Goal: Task Accomplishment & Management: Complete application form

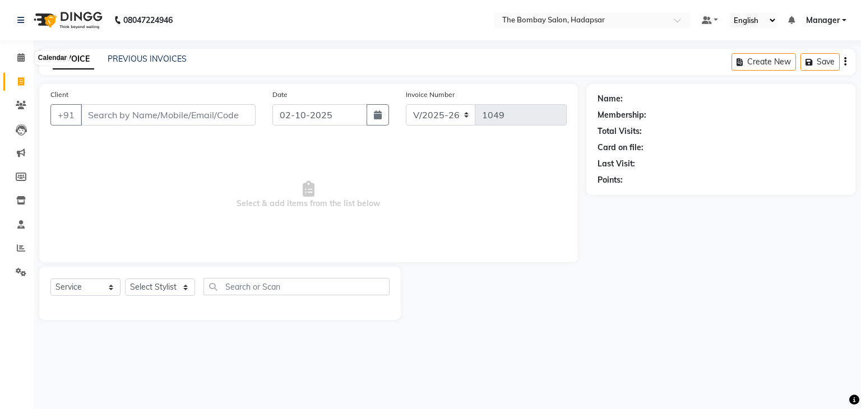
select select "8374"
select select "service"
click at [17, 83] on span at bounding box center [21, 82] width 20 height 13
select select "service"
click at [20, 82] on icon at bounding box center [21, 81] width 6 height 8
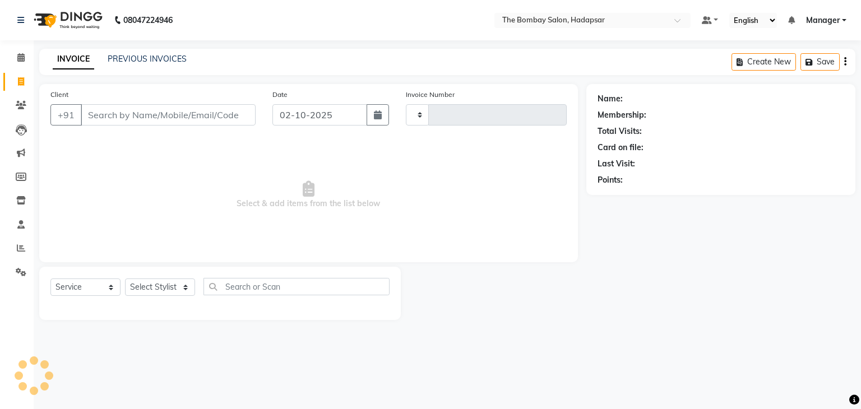
select select "service"
type input "1049"
select select "8374"
select select "service"
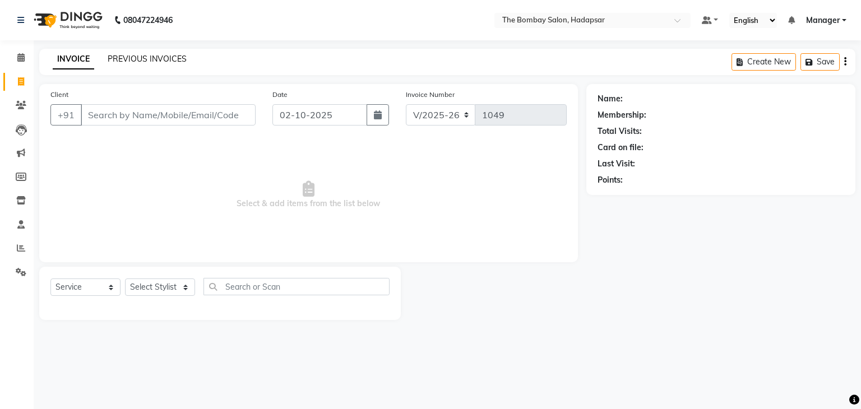
click at [162, 59] on link "PREVIOUS INVOICES" at bounding box center [147, 59] width 79 height 10
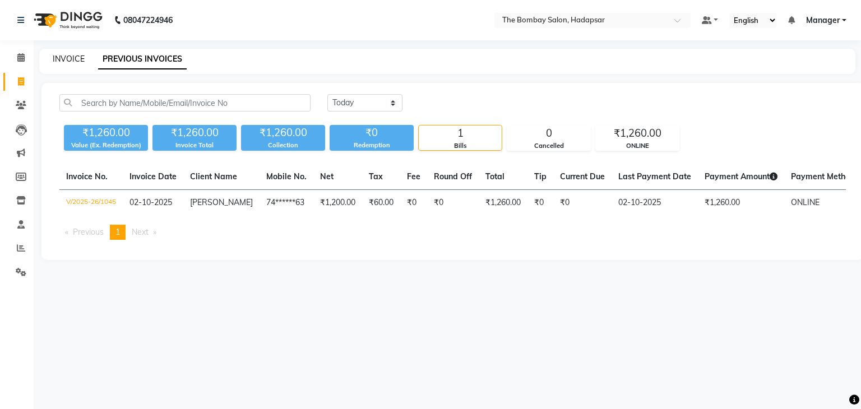
click at [64, 61] on link "INVOICE" at bounding box center [69, 59] width 32 height 10
select select "8374"
select select "service"
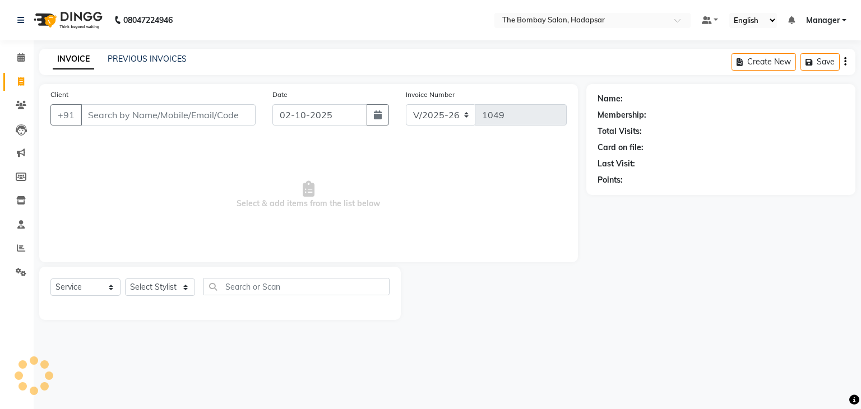
click at [128, 119] on input "Client" at bounding box center [168, 114] width 175 height 21
type input "9560466877"
click at [218, 105] on button "Add Client" at bounding box center [227, 114] width 58 height 21
select select "22"
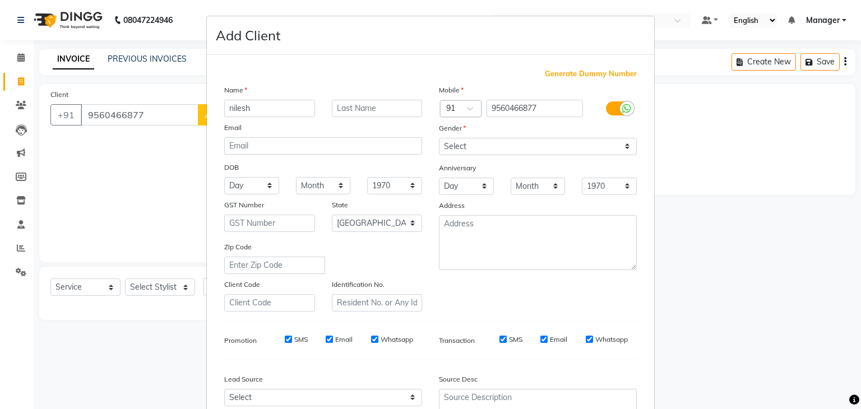
type input "nilesh"
drag, startPoint x: 488, startPoint y: 149, endPoint x: 473, endPoint y: 194, distance: 47.8
click at [473, 194] on div "Mobile Country Code × 91 9560466877 Gender Select Male Female Other Prefer Not …" at bounding box center [537, 197] width 215 height 227
click at [439, 138] on select "Select Male Female Other Prefer Not To Say" at bounding box center [538, 146] width 198 height 17
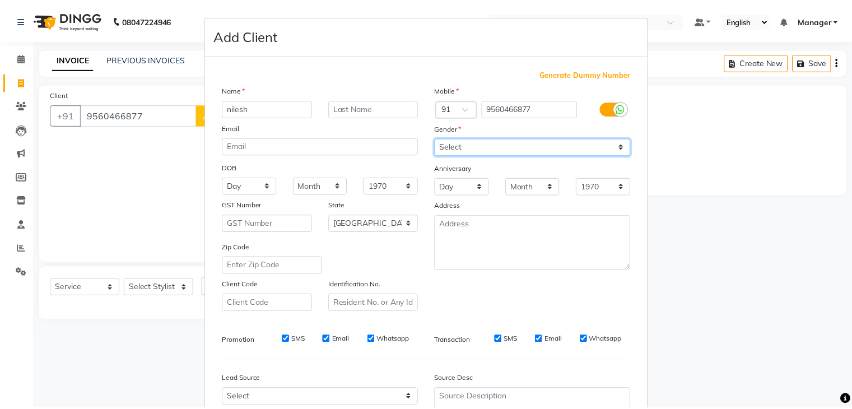
scroll to position [114, 0]
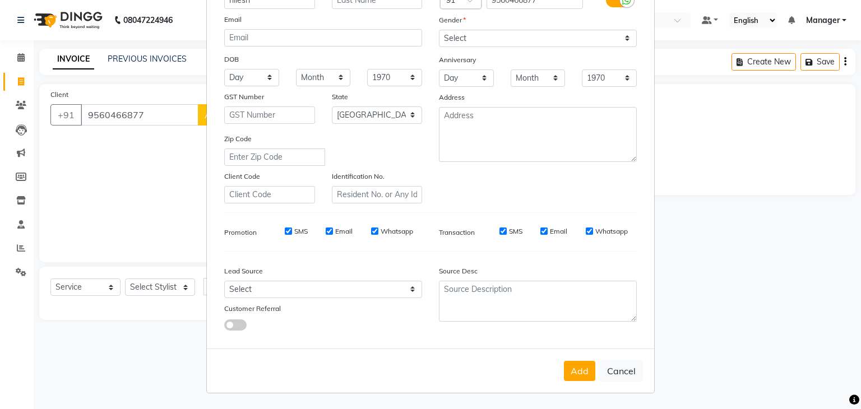
click at [507, 52] on div "Anniversary" at bounding box center [537, 61] width 215 height 18
drag, startPoint x: 512, startPoint y: 30, endPoint x: 484, endPoint y: 68, distance: 47.7
click at [484, 68] on div "Mobile Country Code × 91 9560466877 Gender Select Male Female Other Prefer Not …" at bounding box center [537, 89] width 215 height 227
select select "male"
click at [439, 30] on select "Select Male Female Other Prefer Not To Say" at bounding box center [538, 38] width 198 height 17
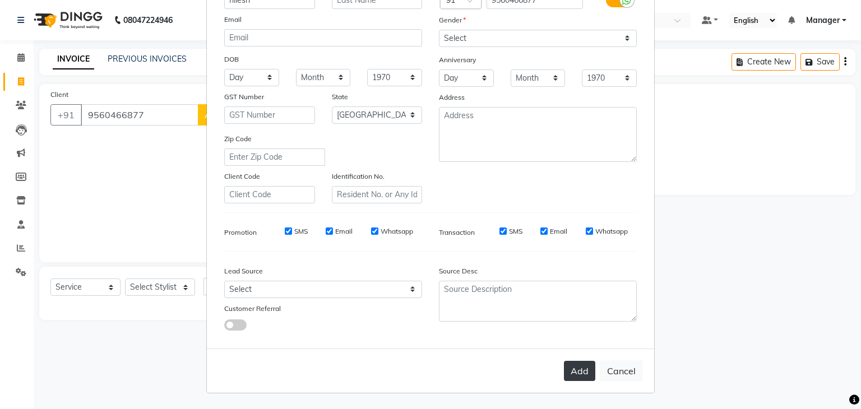
click at [580, 373] on button "Add" at bounding box center [579, 371] width 31 height 20
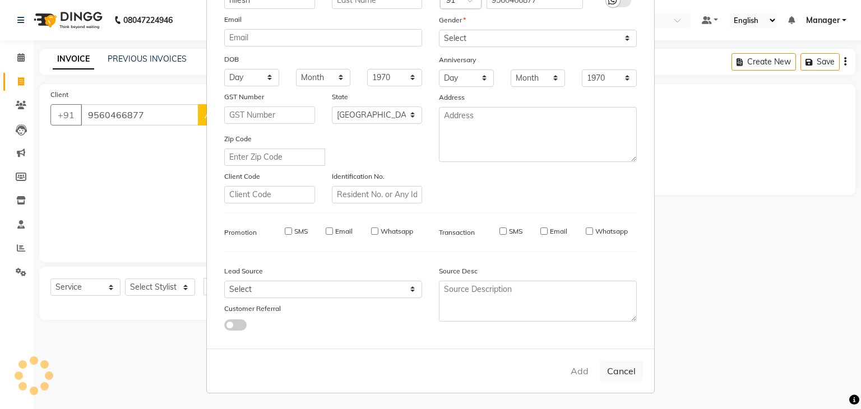
type input "95******77"
select select
select select "null"
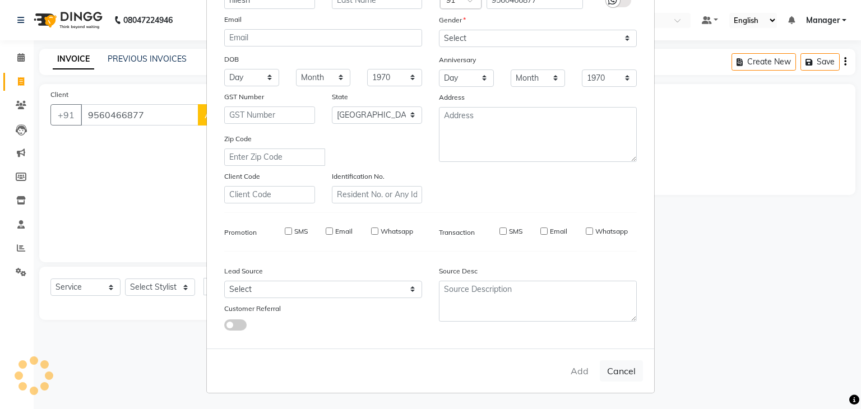
select select
checkbox input "false"
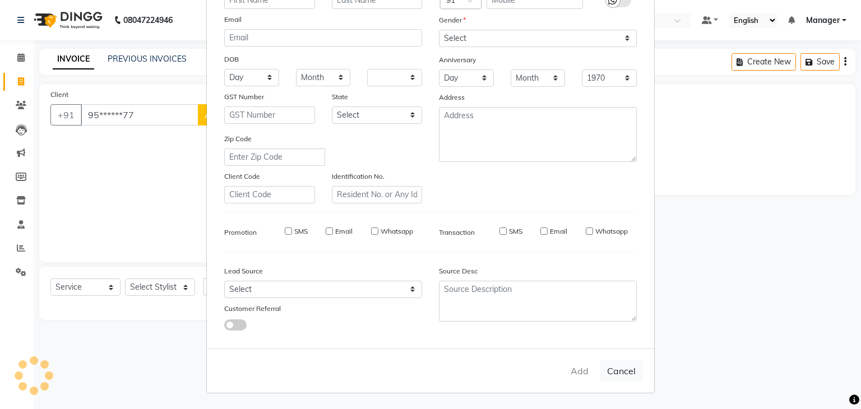
checkbox input "false"
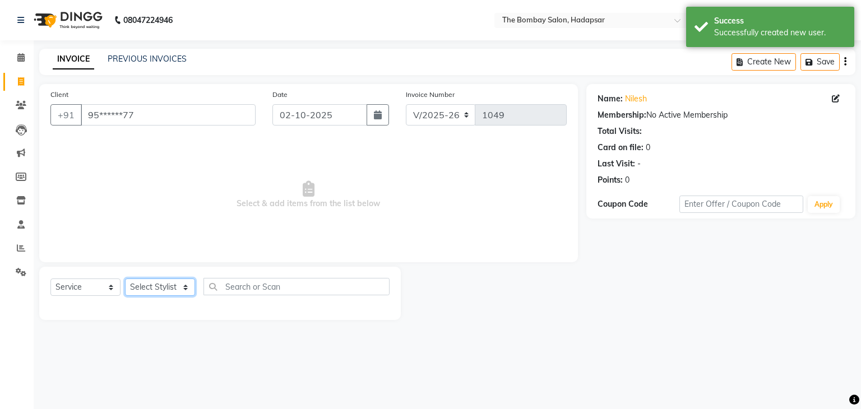
click at [149, 289] on select "Select Stylist AMRUTA Asif BHAGWANTU hasn KASIF Manager MOHINI MUKESH MUSARIK N…" at bounding box center [160, 286] width 70 height 17
select select "85850"
click at [125, 279] on select "Select Stylist AMRUTA Asif BHAGWANTU hasn KASIF Manager MOHINI MUKESH MUSARIK N…" at bounding box center [160, 286] width 70 height 17
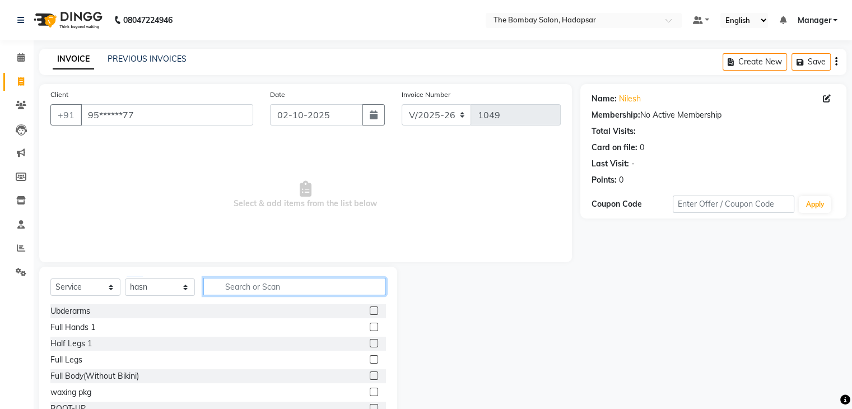
click at [255, 283] on input "text" at bounding box center [294, 286] width 183 height 17
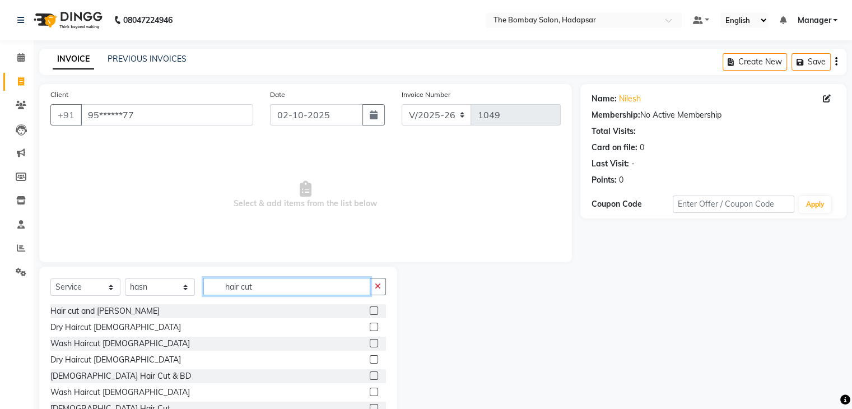
type input "hair cut"
click at [370, 308] on label at bounding box center [374, 310] width 8 height 8
click at [370, 308] on input "checkbox" at bounding box center [373, 311] width 7 height 7
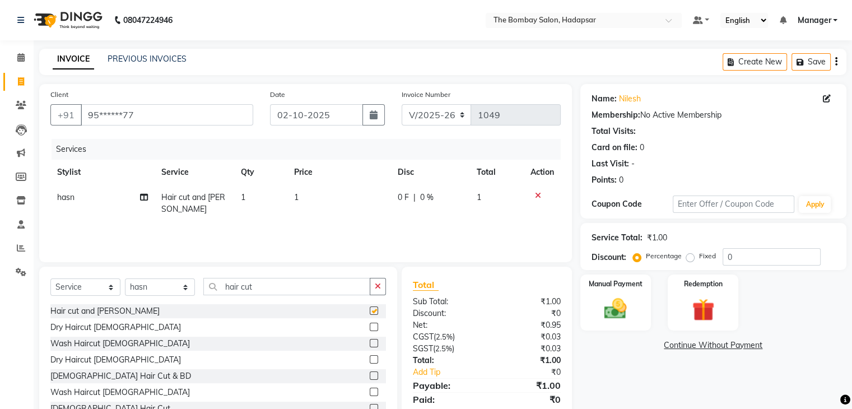
checkbox input "false"
click at [312, 195] on td "1" at bounding box center [339, 203] width 104 height 37
select select "85850"
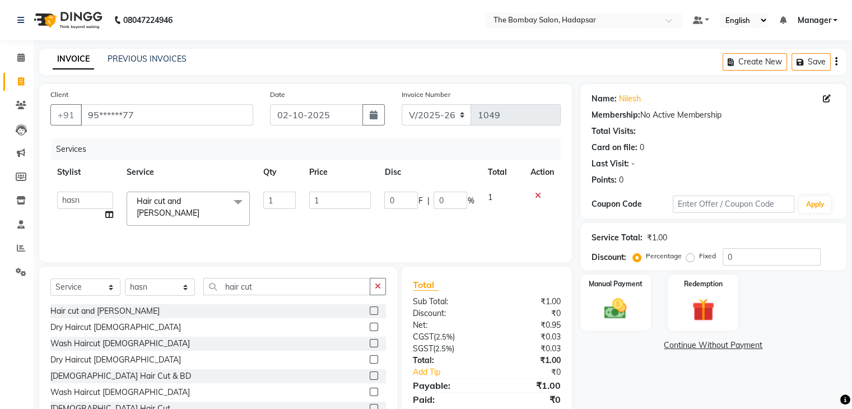
click at [312, 195] on input "1" at bounding box center [340, 200] width 62 height 17
type input "682"
click at [396, 222] on div "Services Stylist Service Qty Price Disc Total Action AMRUTA Asif BHAGWANTU hasn…" at bounding box center [305, 195] width 510 height 112
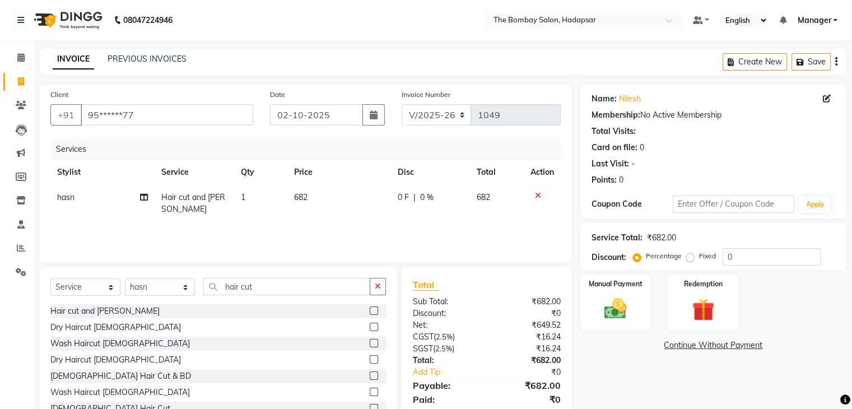
scroll to position [40, 0]
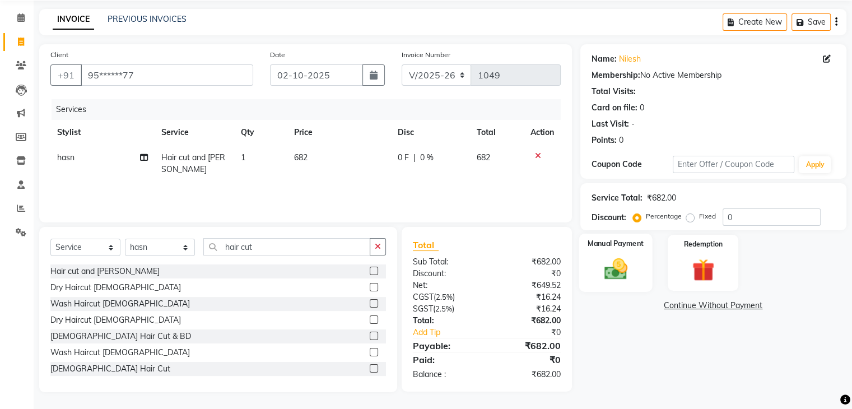
click at [626, 267] on img at bounding box center [616, 269] width 38 height 27
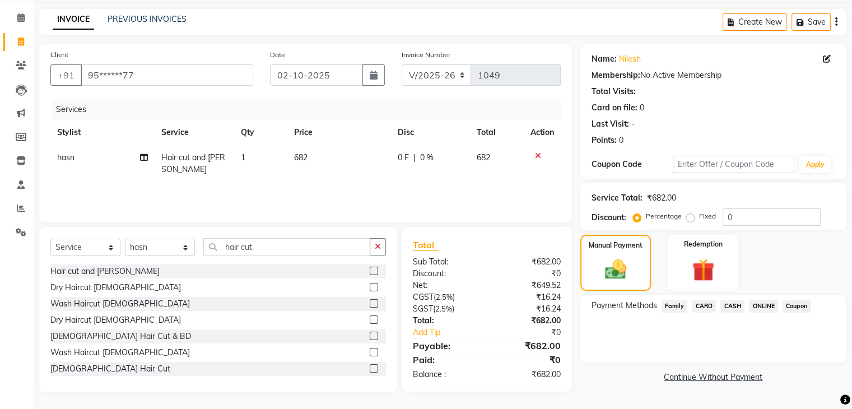
click at [703, 309] on span "CARD" at bounding box center [704, 306] width 24 height 13
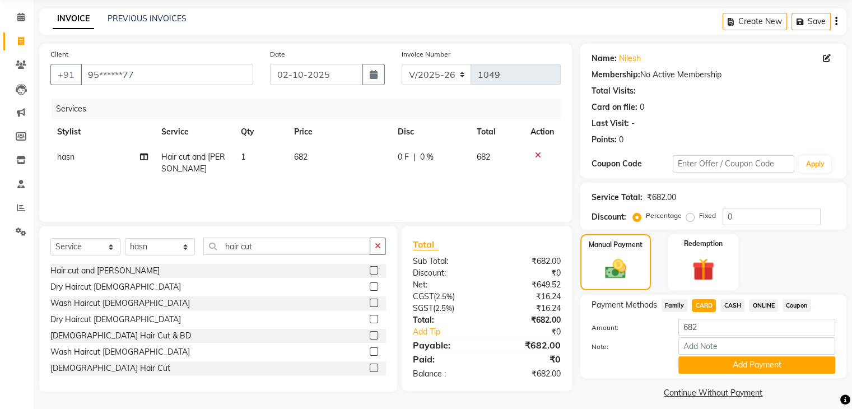
scroll to position [50, 0]
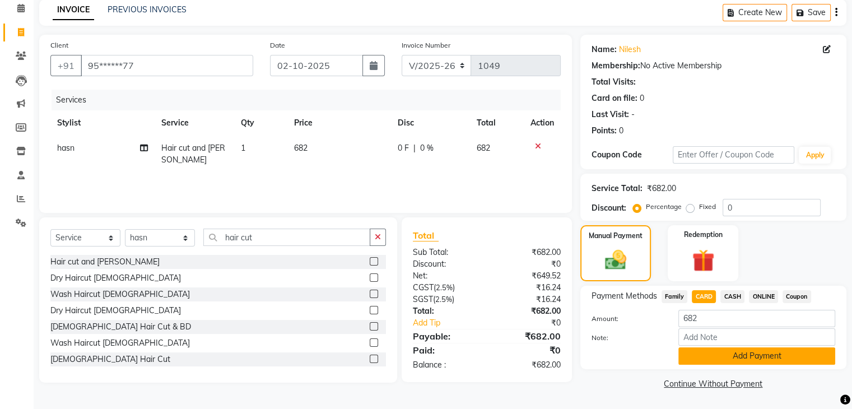
click at [690, 360] on button "Add Payment" at bounding box center [757, 355] width 157 height 17
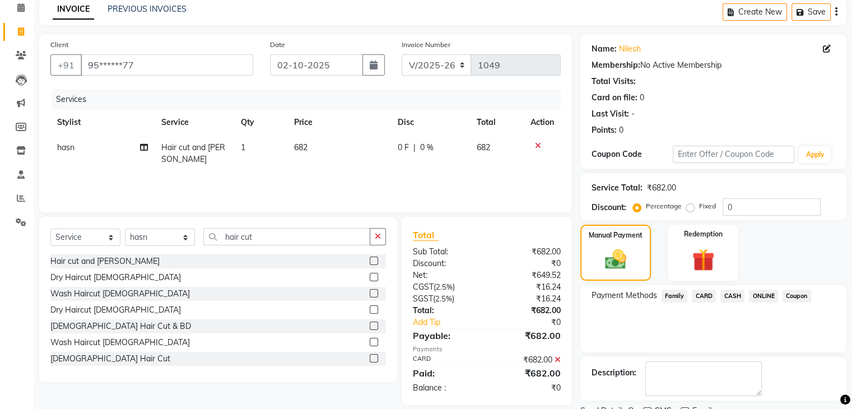
scroll to position [96, 0]
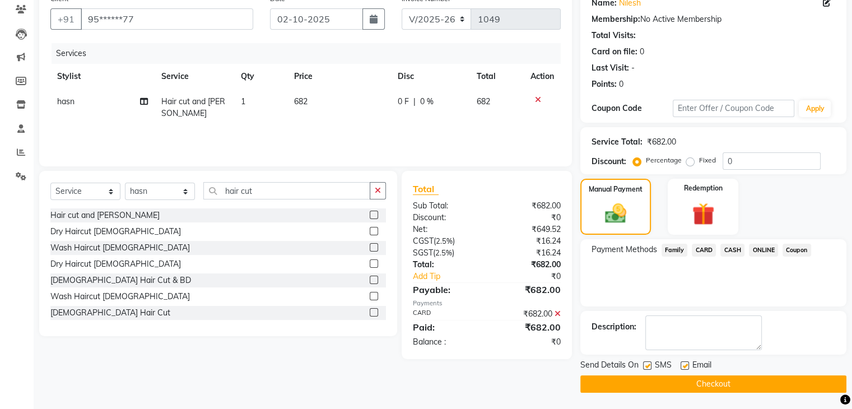
click at [685, 384] on button "Checkout" at bounding box center [713, 383] width 266 height 17
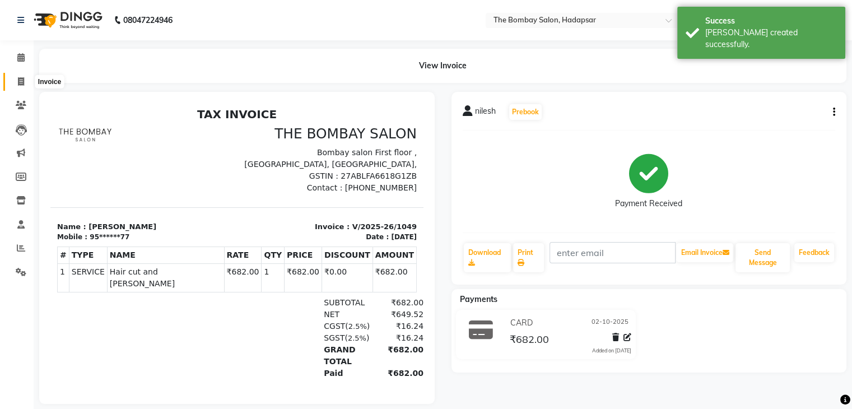
click at [26, 81] on span at bounding box center [21, 82] width 20 height 13
select select "service"
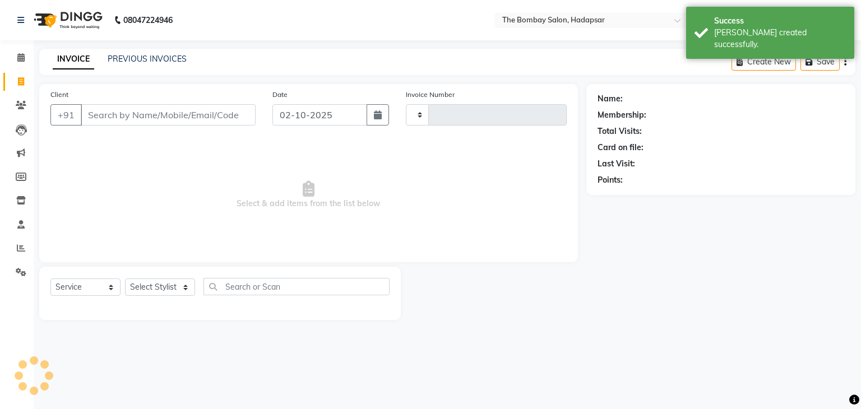
type input "1050"
select select "8374"
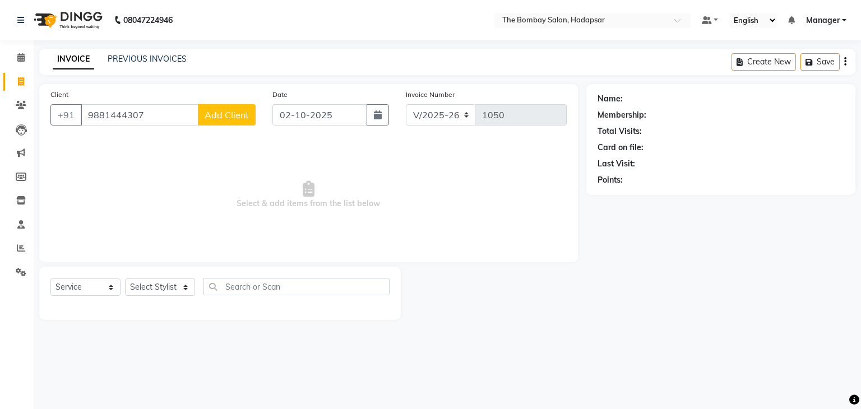
type input "9881444307"
click at [229, 111] on span "Add Client" at bounding box center [227, 114] width 44 height 11
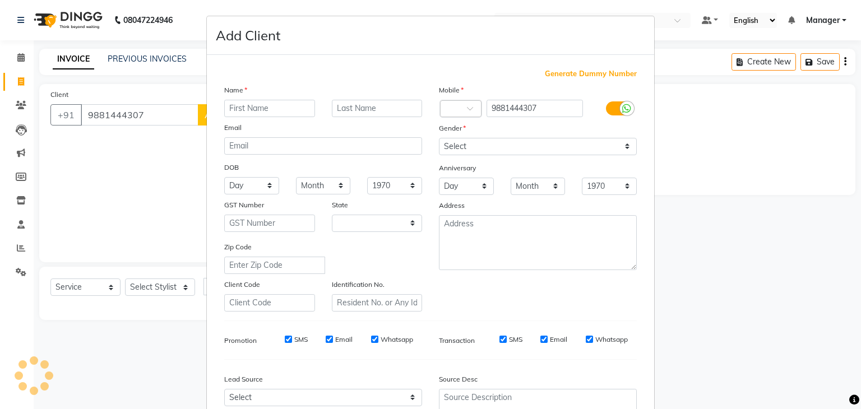
select select "22"
type input "naina"
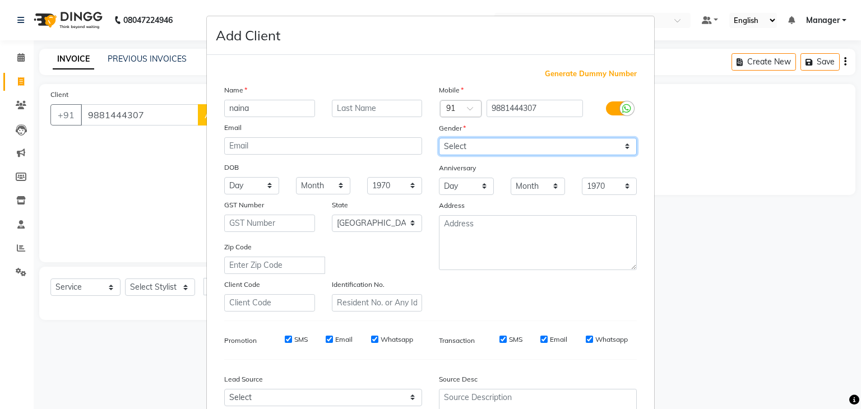
click at [464, 151] on select "Select Male Female Other Prefer Not To Say" at bounding box center [538, 146] width 198 height 17
select select "female"
click at [439, 138] on select "Select Male Female Other Prefer Not To Say" at bounding box center [538, 146] width 198 height 17
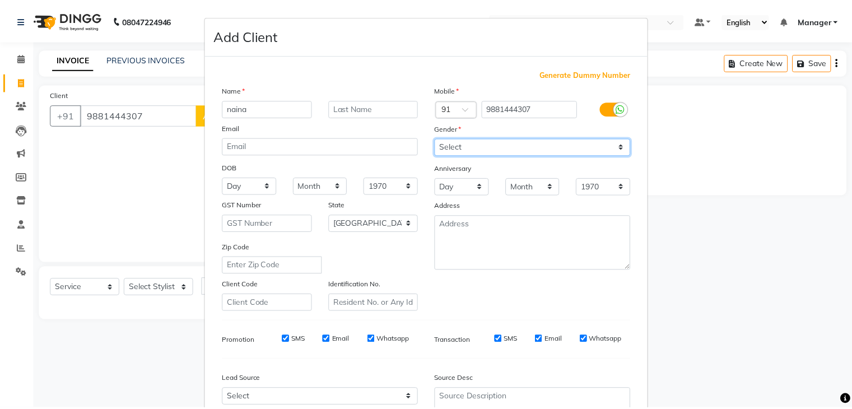
scroll to position [114, 0]
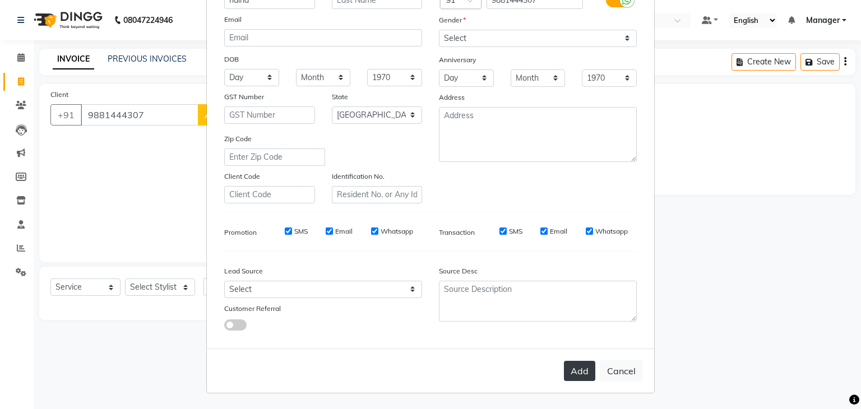
click at [576, 375] on button "Add" at bounding box center [579, 371] width 31 height 20
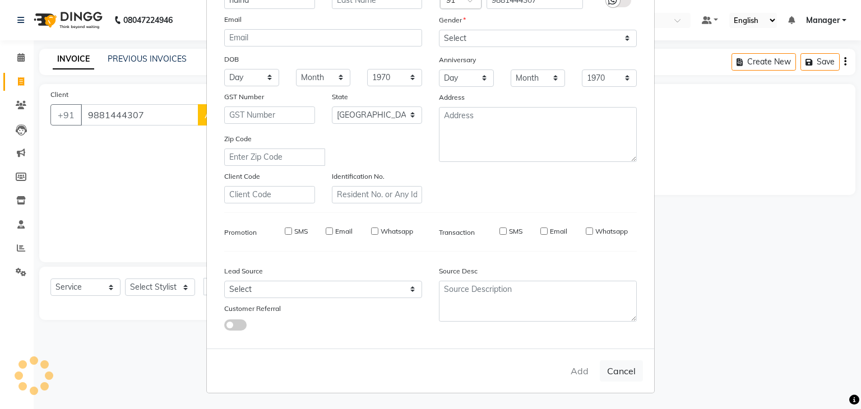
type input "98******07"
select select
select select "null"
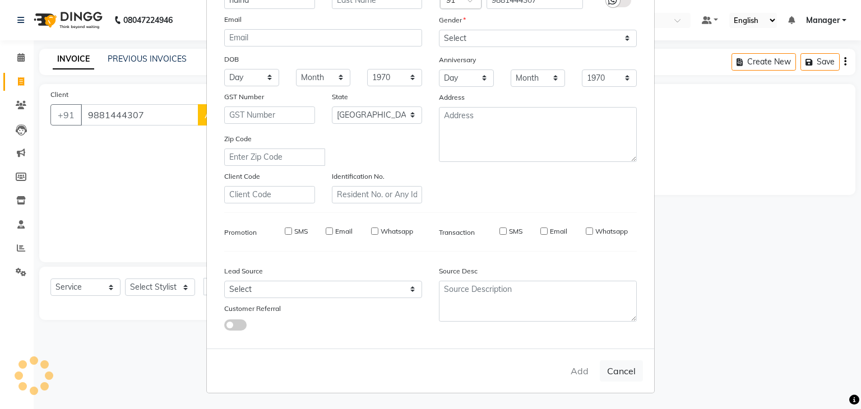
select select
checkbox input "false"
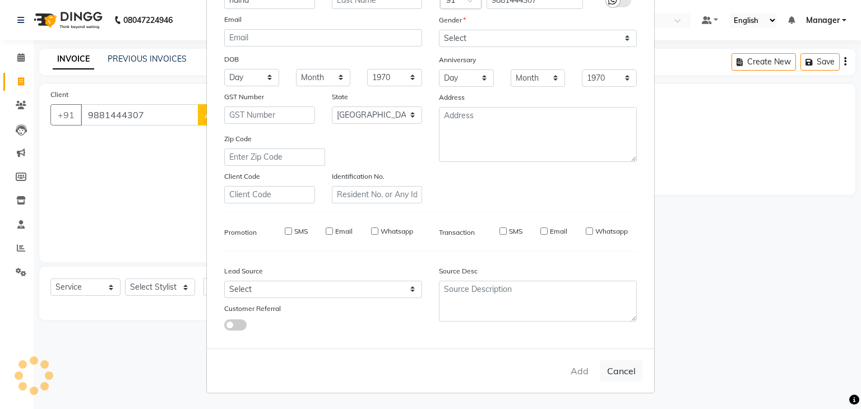
checkbox input "false"
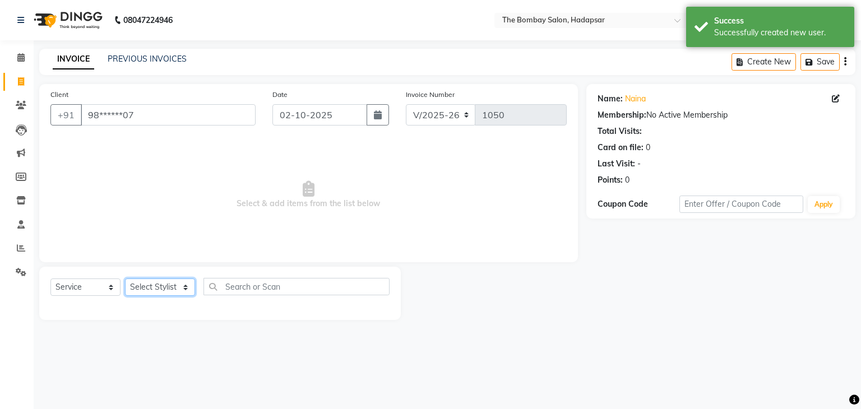
click at [141, 286] on select "Select Stylist AMRUTA Asif BHAGWANTU hasn KASIF Manager MOHINI MUKESH MUSARIK N…" at bounding box center [160, 286] width 70 height 17
select select "84977"
click at [125, 279] on select "Select Stylist AMRUTA Asif BHAGWANTU hasn KASIF Manager MOHINI MUKESH MUSARIK N…" at bounding box center [160, 286] width 70 height 17
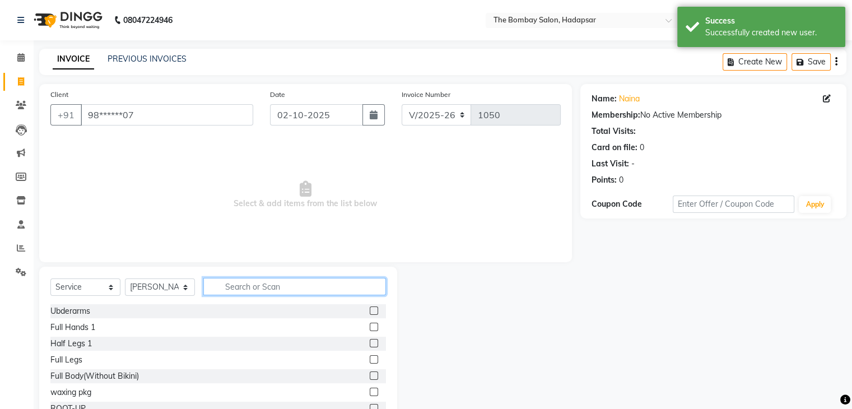
click at [259, 291] on input "text" at bounding box center [294, 286] width 183 height 17
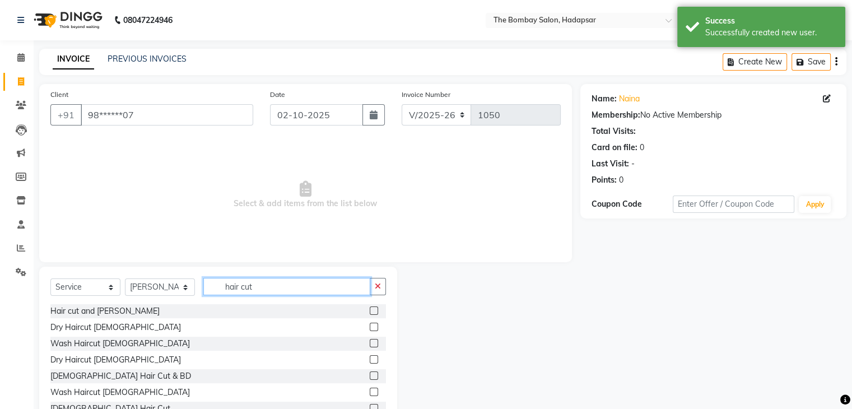
scroll to position [2, 0]
type input "hair cut"
click at [370, 391] on label at bounding box center [374, 390] width 8 height 8
click at [370, 391] on input "checkbox" at bounding box center [373, 390] width 7 height 7
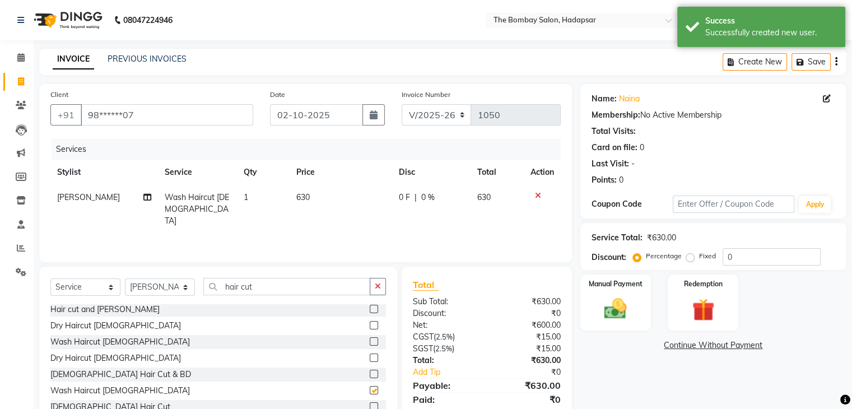
checkbox input "false"
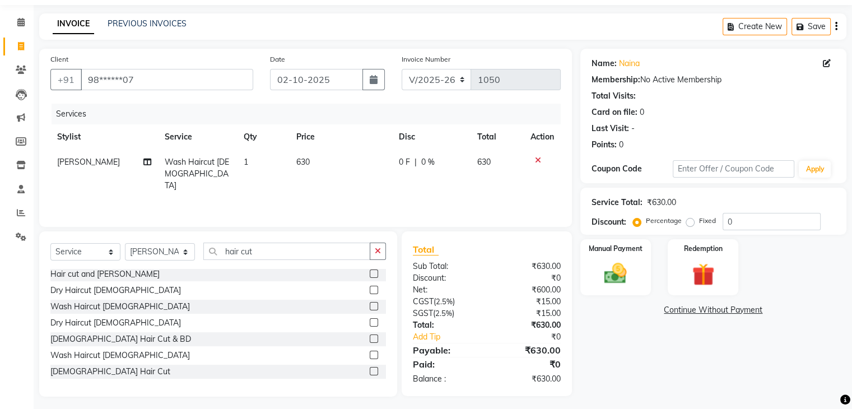
scroll to position [40, 0]
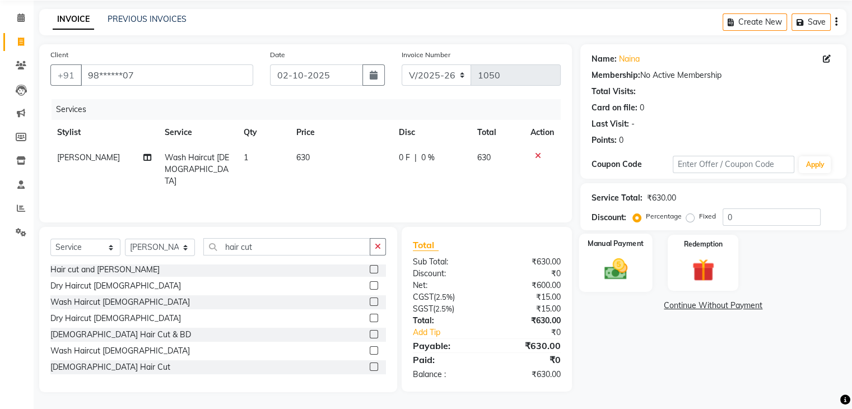
click at [615, 280] on img at bounding box center [616, 269] width 38 height 27
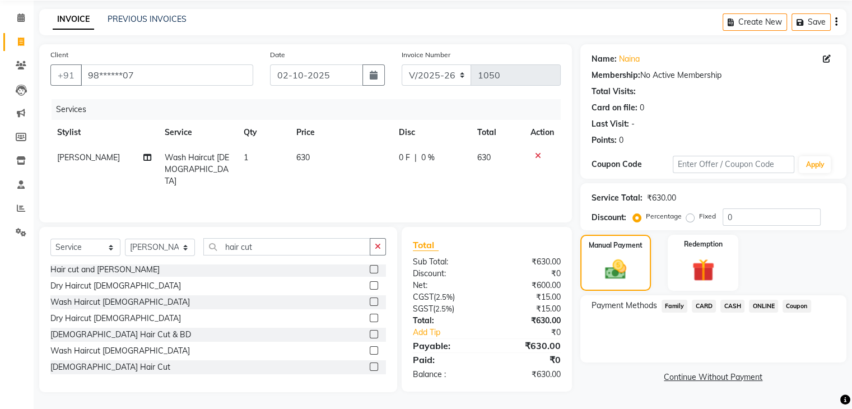
click at [752, 305] on span "ONLINE" at bounding box center [763, 306] width 29 height 13
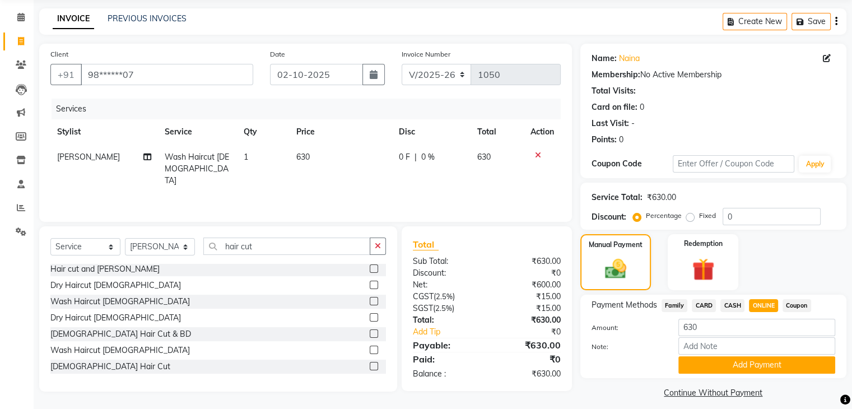
scroll to position [50, 0]
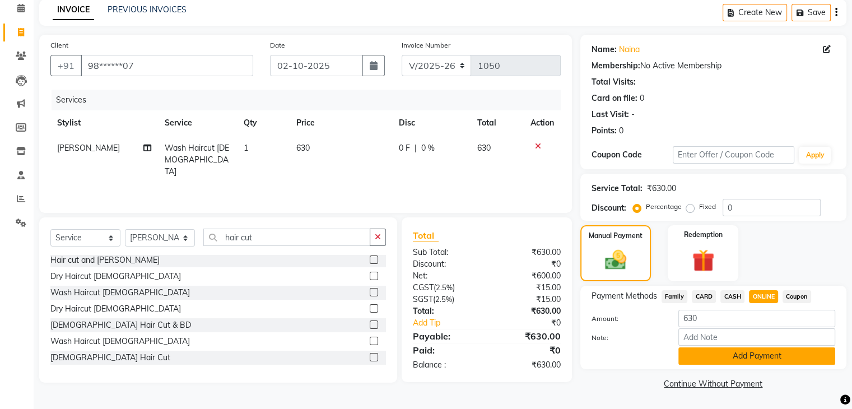
click at [735, 357] on button "Add Payment" at bounding box center [757, 355] width 157 height 17
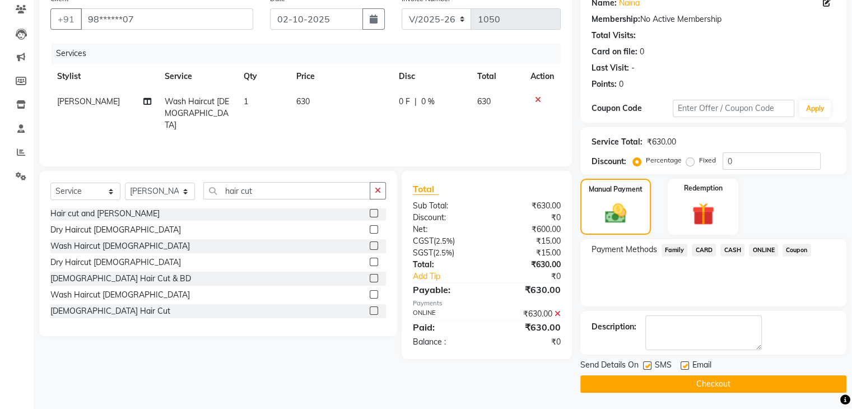
click at [728, 382] on button "Checkout" at bounding box center [713, 383] width 266 height 17
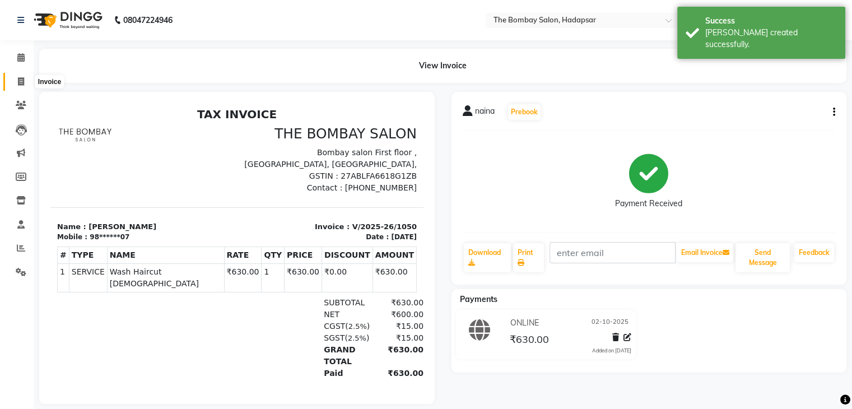
click at [26, 83] on span at bounding box center [21, 82] width 20 height 13
select select "service"
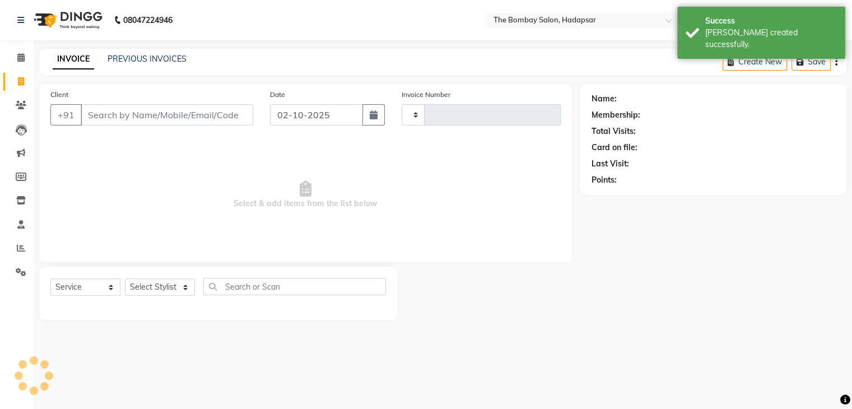
type input "1051"
select select "8374"
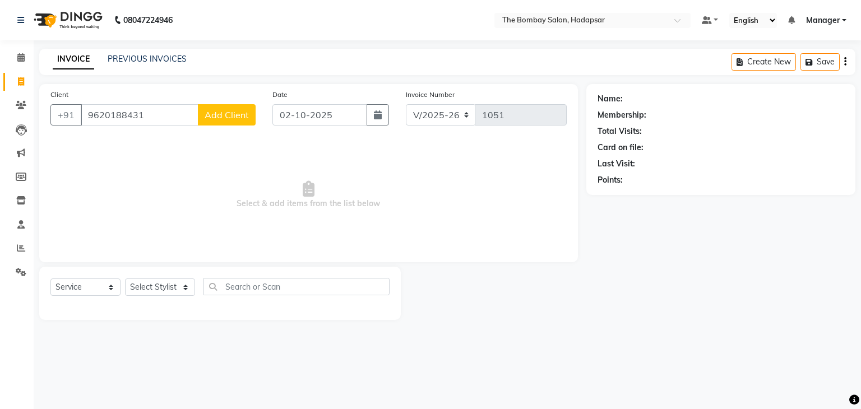
type input "9620188431"
click at [236, 115] on span "Add Client" at bounding box center [227, 114] width 44 height 11
select select "22"
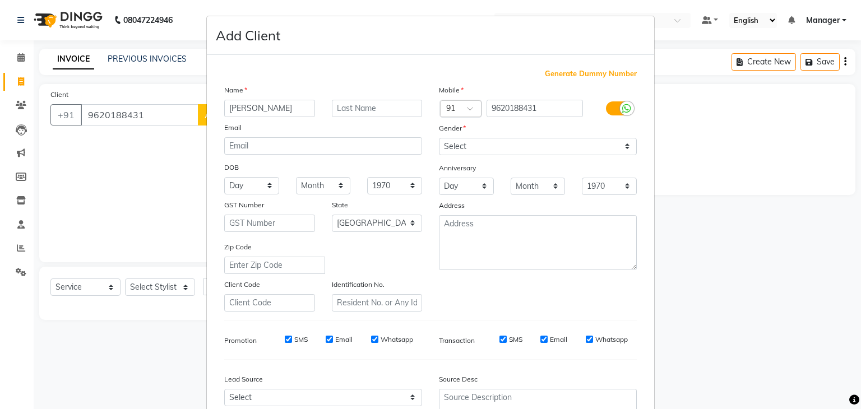
type input "amit"
drag, startPoint x: 495, startPoint y: 150, endPoint x: 482, endPoint y: 181, distance: 34.1
click at [482, 181] on div "Mobile Country Code × 91 9620188431 Gender Select Male Female Other Prefer Not …" at bounding box center [537, 197] width 215 height 227
select select "male"
click at [439, 138] on select "Select Male Female Other Prefer Not To Say" at bounding box center [538, 146] width 198 height 17
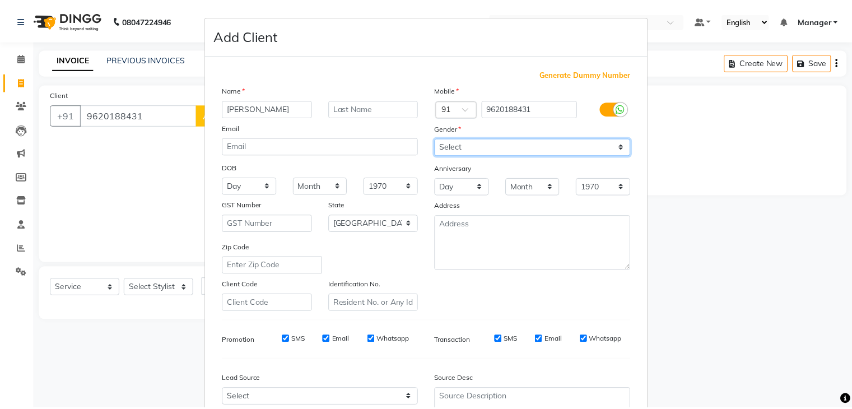
scroll to position [114, 0]
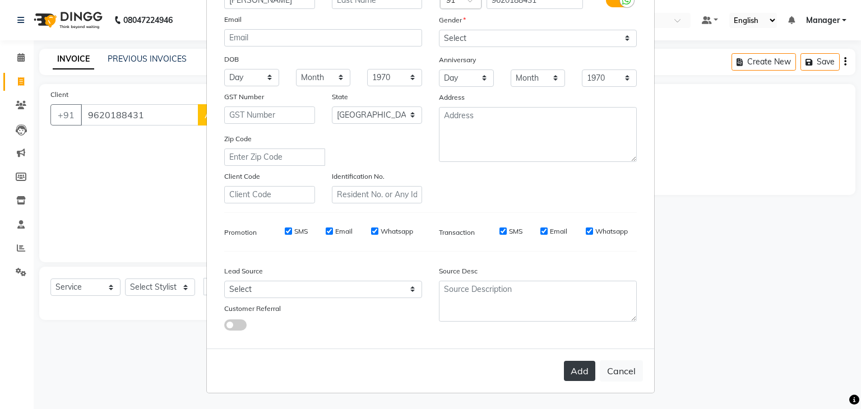
click at [574, 368] on button "Add" at bounding box center [579, 371] width 31 height 20
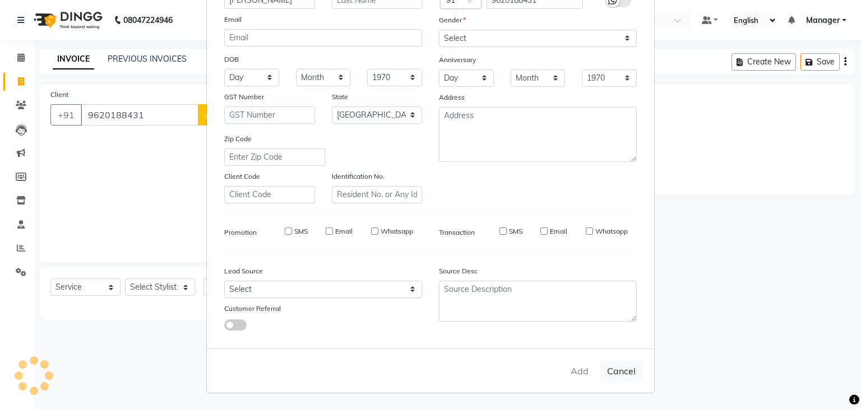
type input "96******31"
select select
select select "null"
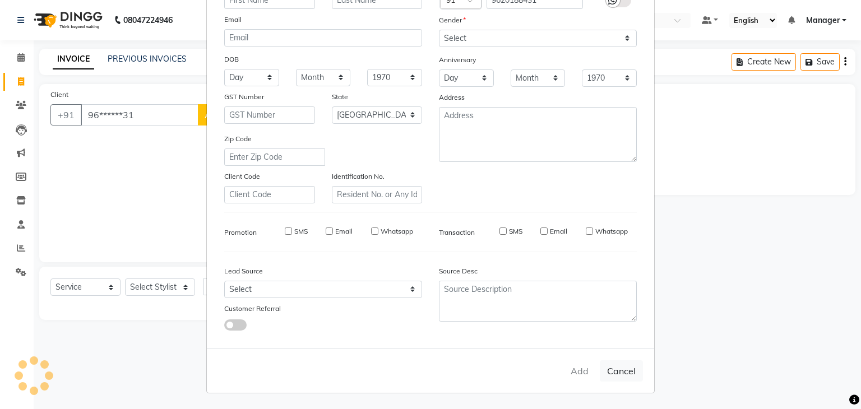
select select
checkbox input "false"
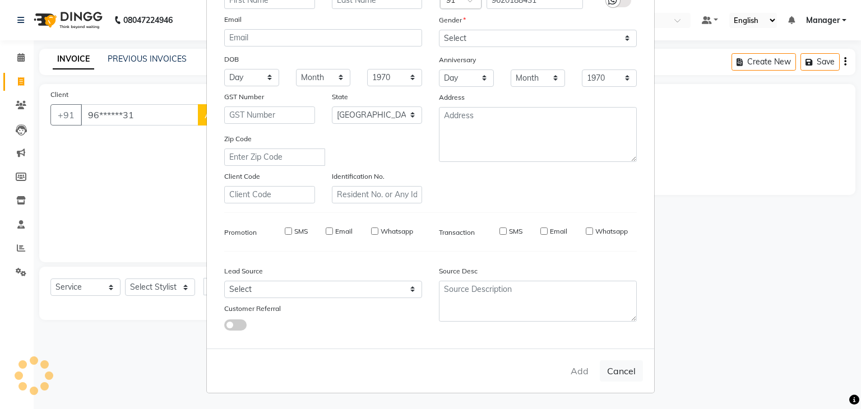
checkbox input "false"
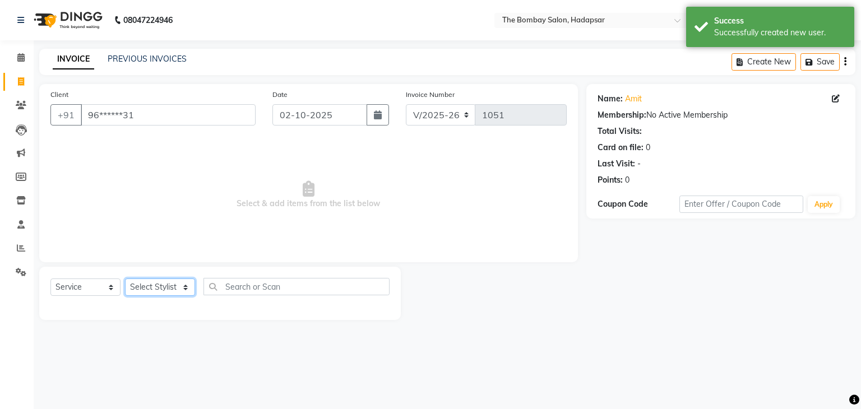
click at [148, 284] on select "Select Stylist AMRUTA Asif BHAGWANTU hasn KASIF Manager MOHINI MUKESH MUSARIK N…" at bounding box center [160, 286] width 70 height 17
select select "83192"
click at [125, 279] on select "Select Stylist AMRUTA Asif BHAGWANTU hasn KASIF Manager MOHINI MUKESH MUSARIK N…" at bounding box center [160, 286] width 70 height 17
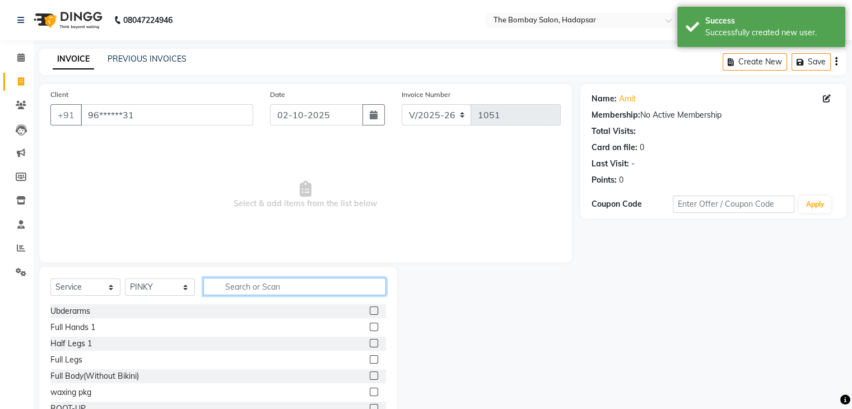
click at [283, 293] on input "text" at bounding box center [294, 286] width 183 height 17
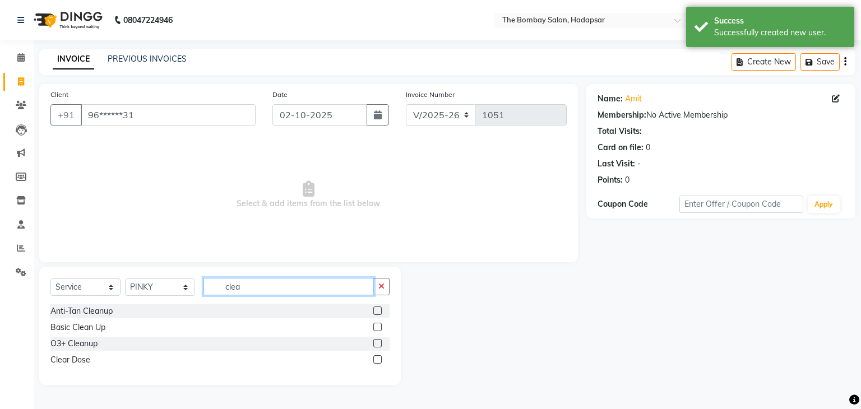
type input "clea"
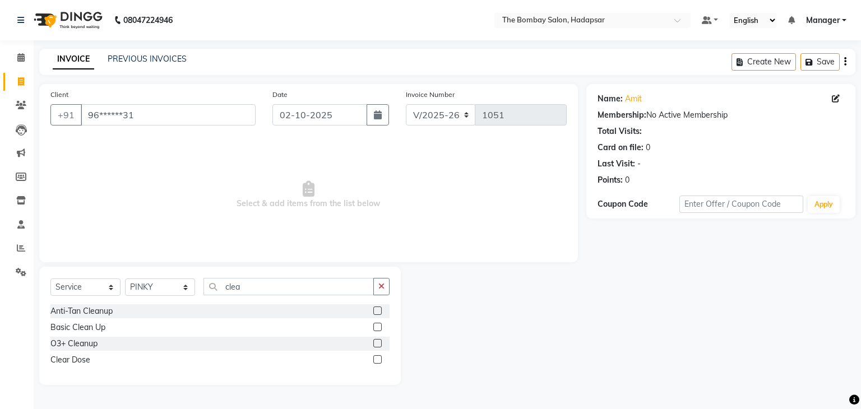
click at [375, 306] on label at bounding box center [377, 310] width 8 height 8
click at [375, 308] on input "checkbox" at bounding box center [376, 311] width 7 height 7
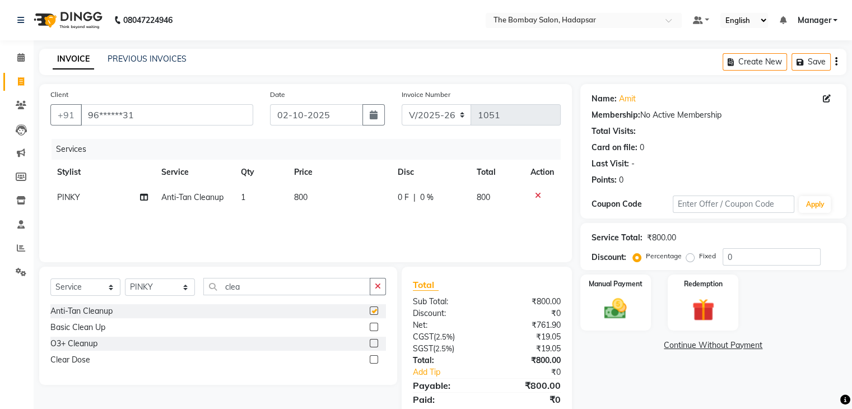
checkbox input "false"
click at [314, 201] on td "800" at bounding box center [339, 197] width 104 height 25
select select "83192"
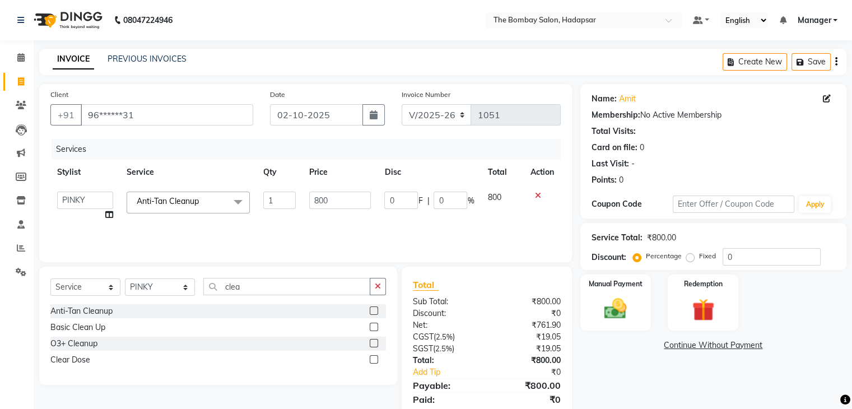
click at [314, 201] on input "800" at bounding box center [340, 200] width 62 height 17
type input "1575"
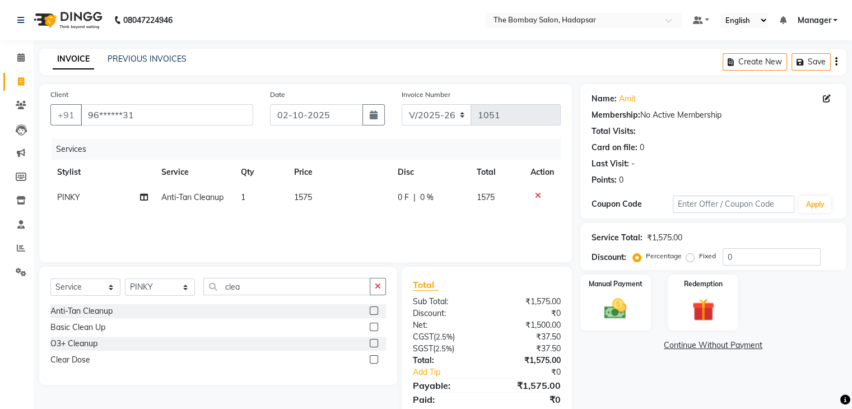
click at [334, 219] on div "Services Stylist Service Qty Price Disc Total Action PINKY Anti-Tan Cleanup 1 1…" at bounding box center [305, 195] width 510 height 112
click at [161, 287] on select "Select Stylist AMRUTA Asif BHAGWANTU hasn KASIF Manager MOHINI MUKESH MUSARIK N…" at bounding box center [160, 286] width 70 height 17
select select "93544"
click at [125, 279] on select "Select Stylist AMRUTA Asif BHAGWANTU hasn KASIF Manager MOHINI MUKESH MUSARIK N…" at bounding box center [160, 286] width 70 height 17
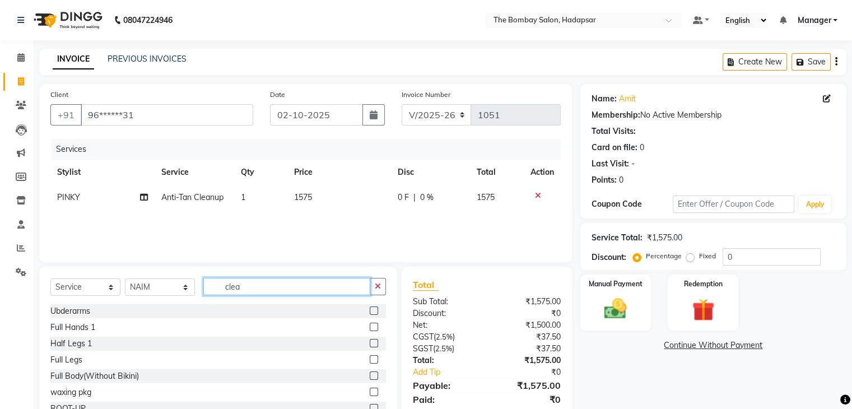
click at [272, 281] on input "clea" at bounding box center [286, 286] width 167 height 17
type input "c"
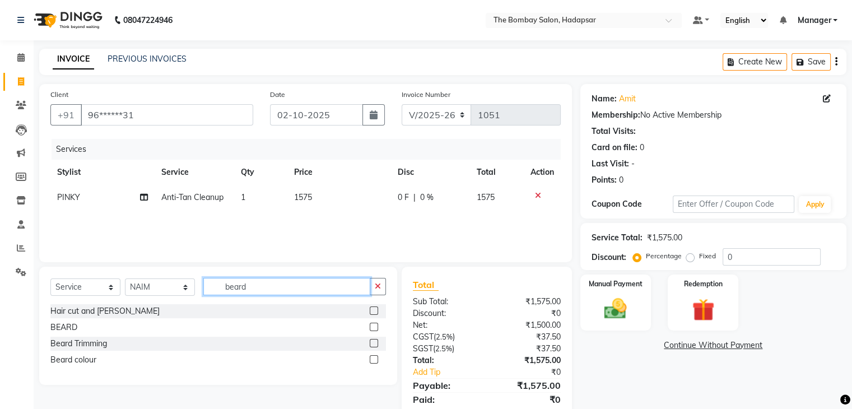
type input "beard"
click at [370, 330] on label at bounding box center [374, 327] width 8 height 8
click at [370, 330] on input "checkbox" at bounding box center [373, 327] width 7 height 7
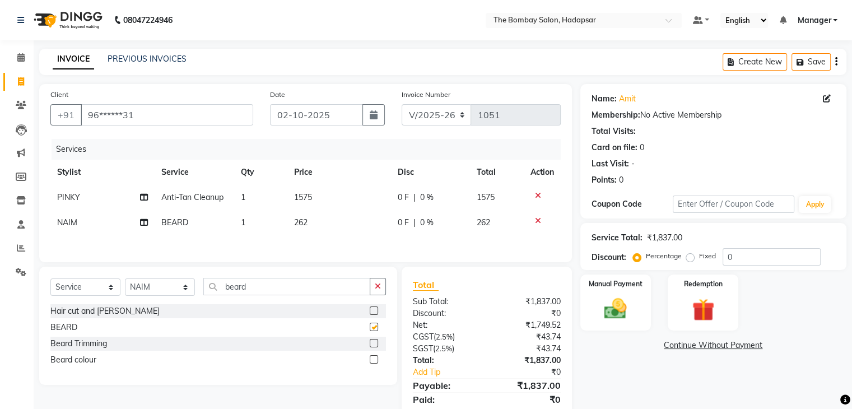
checkbox input "false"
click at [290, 281] on input "beard" at bounding box center [286, 286] width 167 height 17
type input "b"
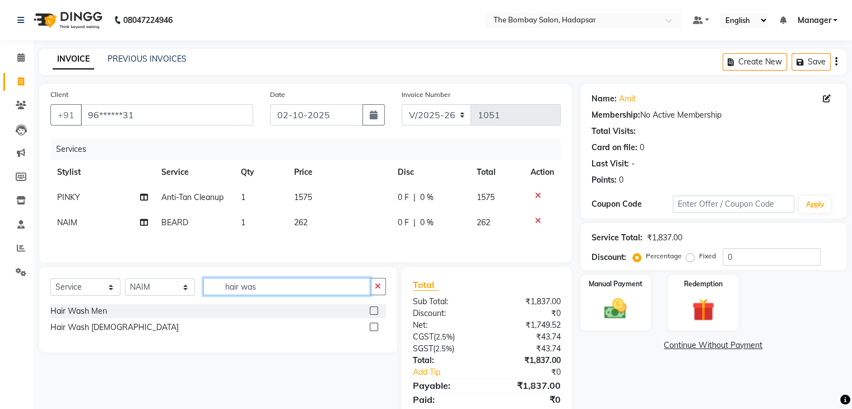
type input "hair was"
click at [375, 310] on label at bounding box center [374, 310] width 8 height 8
click at [375, 310] on input "checkbox" at bounding box center [373, 311] width 7 height 7
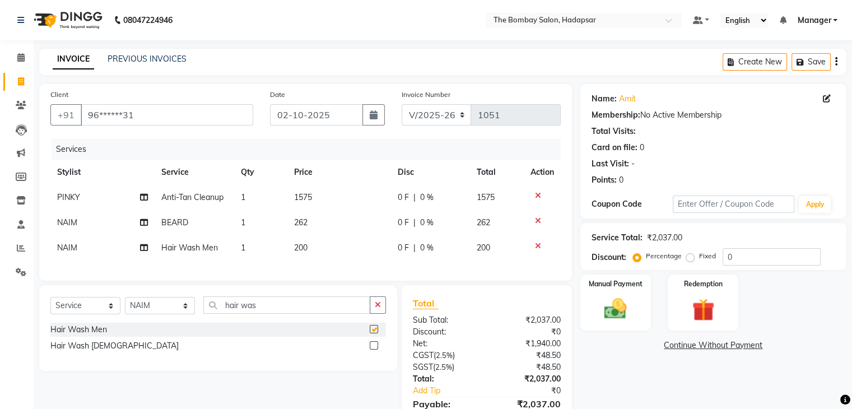
checkbox input "false"
click at [318, 247] on td "200" at bounding box center [339, 247] width 104 height 25
select select "93544"
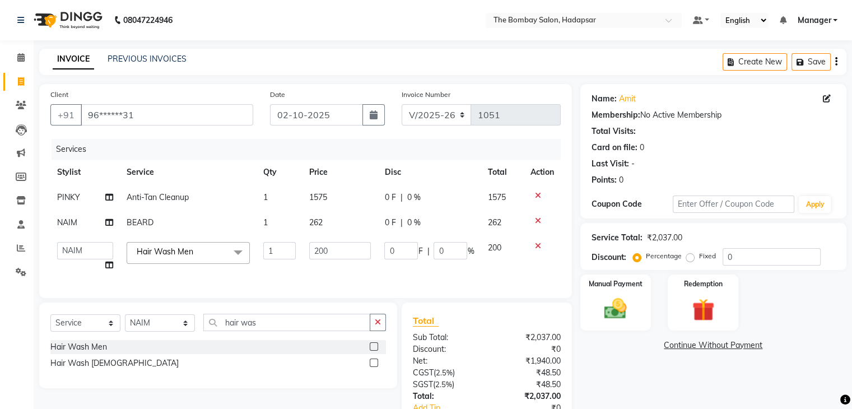
click at [318, 247] on input "200" at bounding box center [340, 250] width 62 height 17
type input "210"
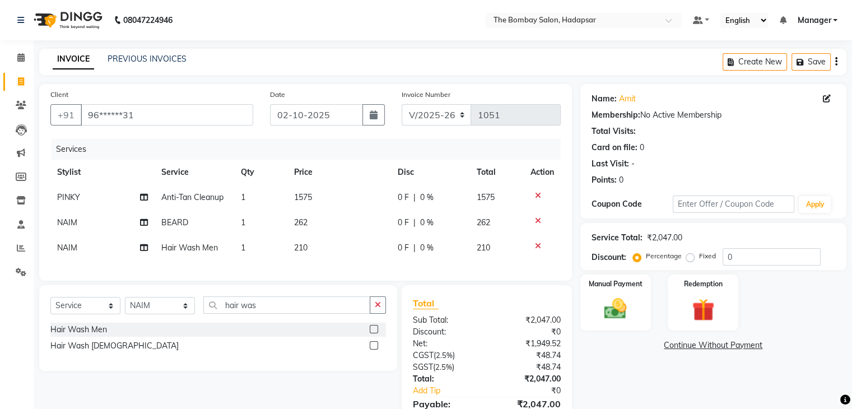
click at [491, 270] on div "Services Stylist Service Qty Price Disc Total Action PINKY Anti-Tan Cleanup 1 1…" at bounding box center [305, 204] width 510 height 131
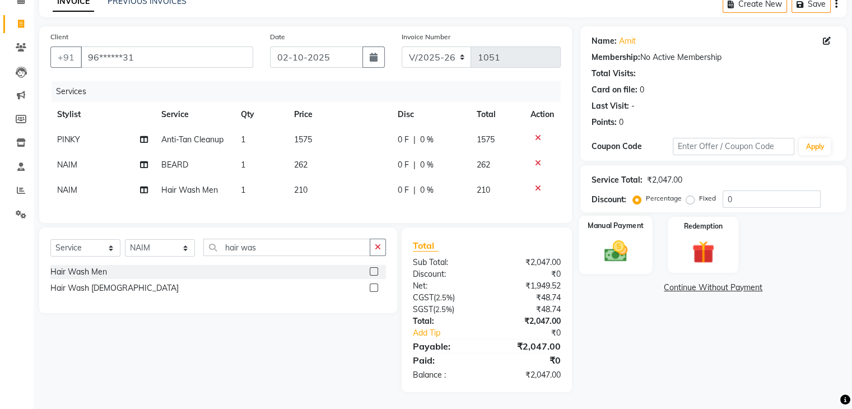
click at [607, 255] on img at bounding box center [616, 251] width 38 height 27
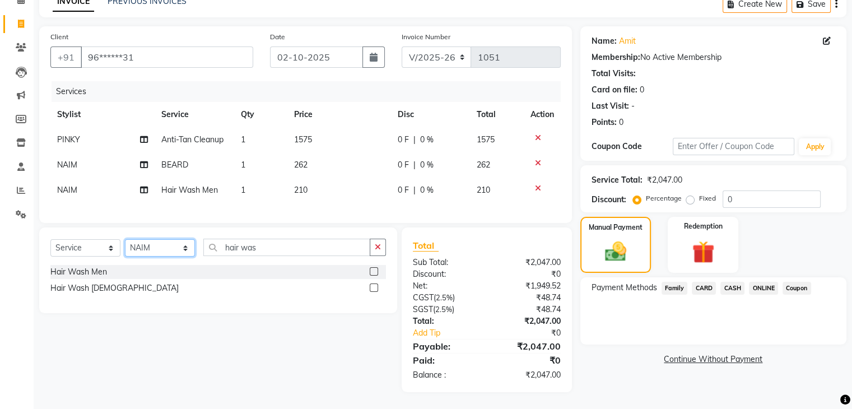
click at [141, 248] on select "Select Stylist AMRUTA Asif BHAGWANTU hasn KASIF Manager MOHINI MUKESH MUSARIK N…" at bounding box center [160, 247] width 70 height 17
select select "81127"
click at [125, 239] on select "Select Stylist AMRUTA Asif BHAGWANTU hasn KASIF Manager MOHINI MUKESH MUSARIK N…" at bounding box center [160, 247] width 70 height 17
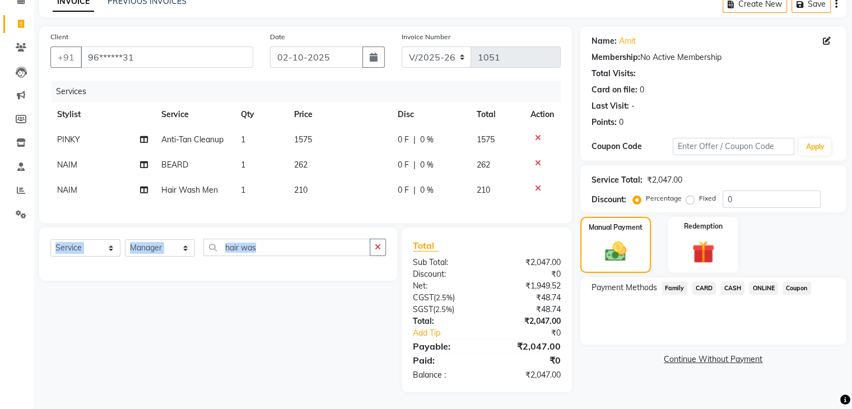
drag, startPoint x: 86, startPoint y: 267, endPoint x: 94, endPoint y: 255, distance: 14.0
click at [94, 255] on div "Select Service Product Membership Package Voucher Prepaid Gift Card Select Styl…" at bounding box center [218, 253] width 358 height 53
click at [94, 255] on select "Select Service Product Membership Package Voucher Prepaid Gift Card" at bounding box center [85, 247] width 70 height 17
click at [50, 239] on select "Select Service Product Membership Package Voucher Prepaid Gift Card" at bounding box center [85, 247] width 70 height 17
click at [375, 273] on label at bounding box center [374, 271] width 8 height 8
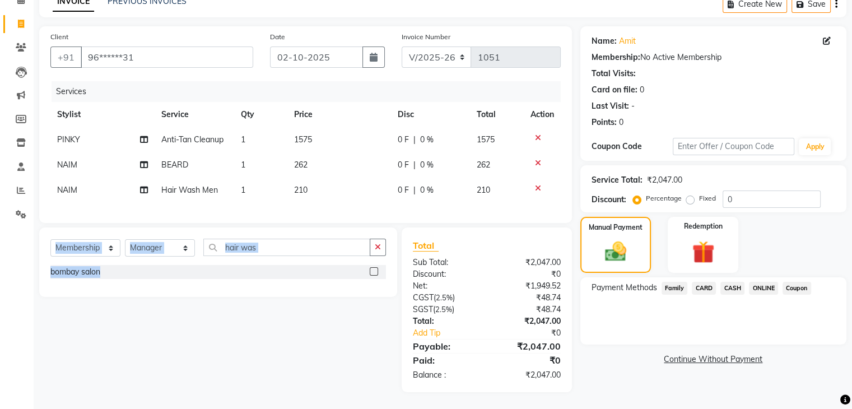
click at [375, 273] on input "checkbox" at bounding box center [373, 271] width 7 height 7
select select "select"
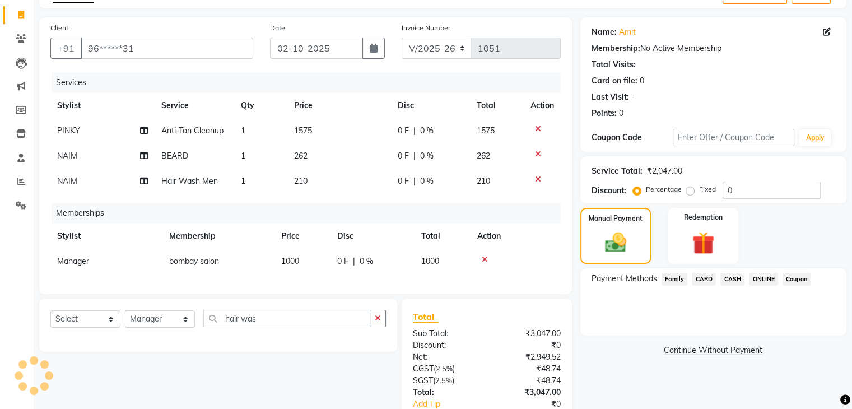
scroll to position [147, 0]
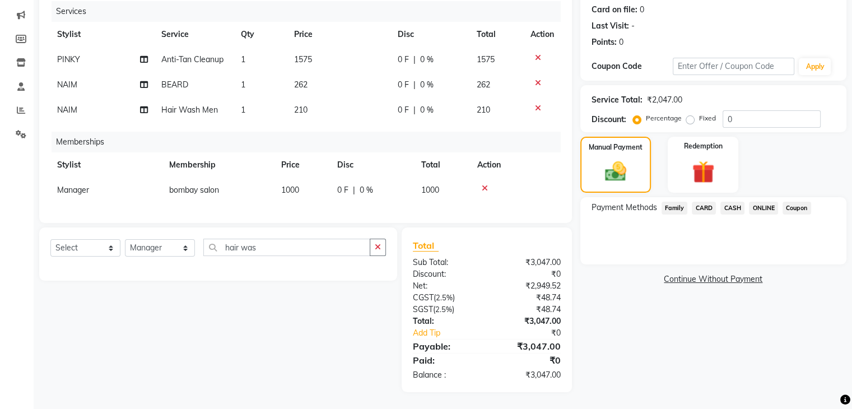
click at [769, 202] on span "ONLINE" at bounding box center [763, 208] width 29 height 13
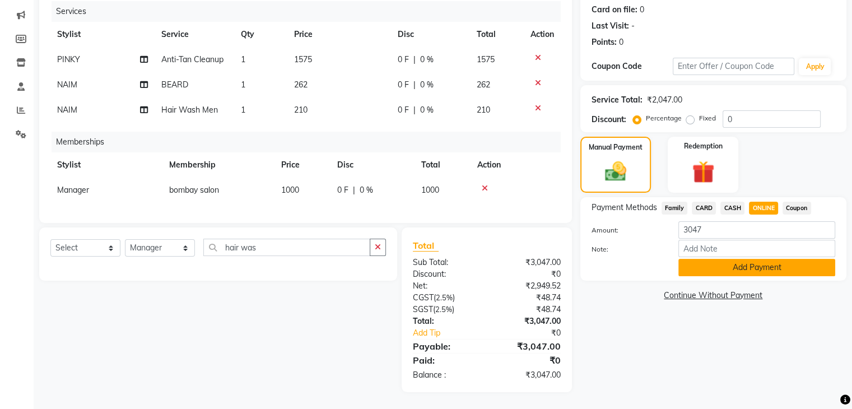
click at [747, 261] on button "Add Payment" at bounding box center [757, 267] width 157 height 17
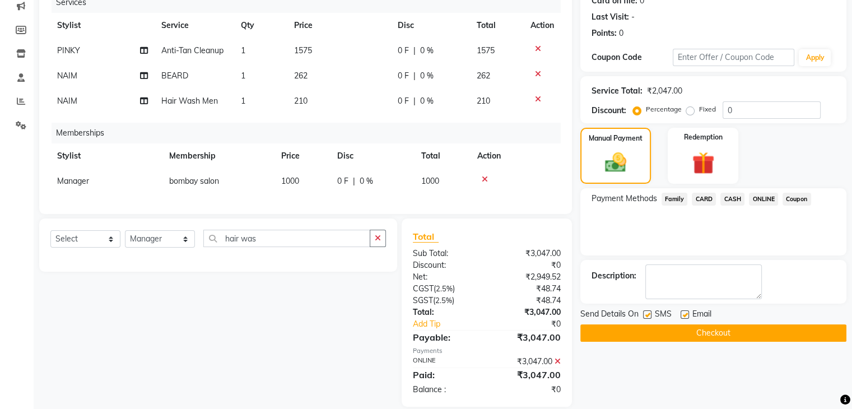
scroll to position [170, 0]
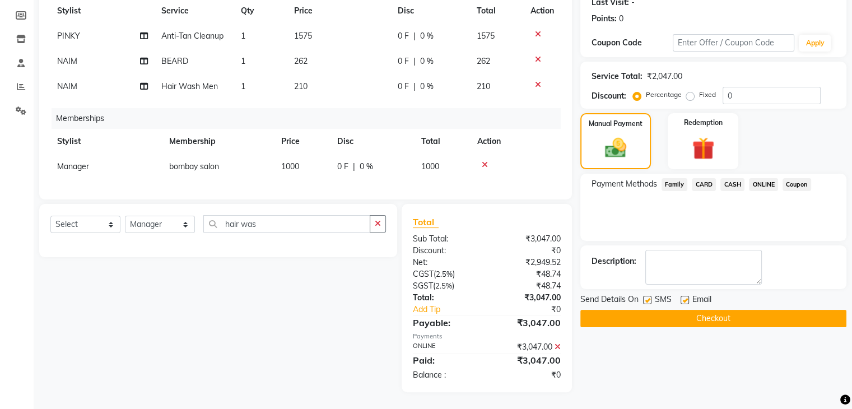
click at [742, 312] on button "Checkout" at bounding box center [713, 318] width 266 height 17
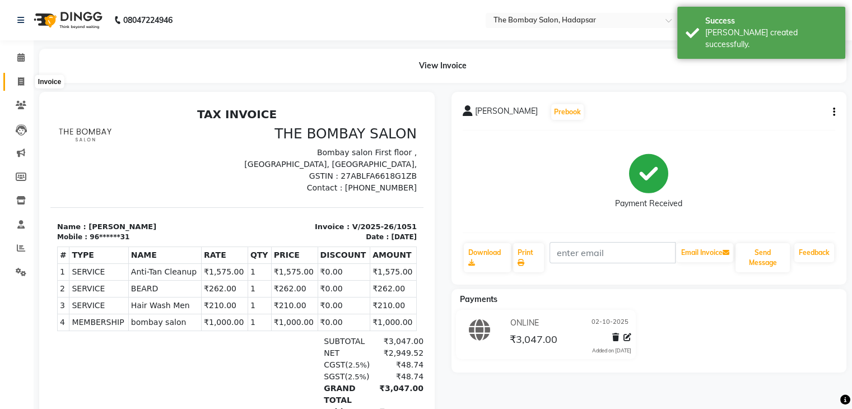
click at [20, 76] on span at bounding box center [21, 82] width 20 height 13
select select "8374"
select select "service"
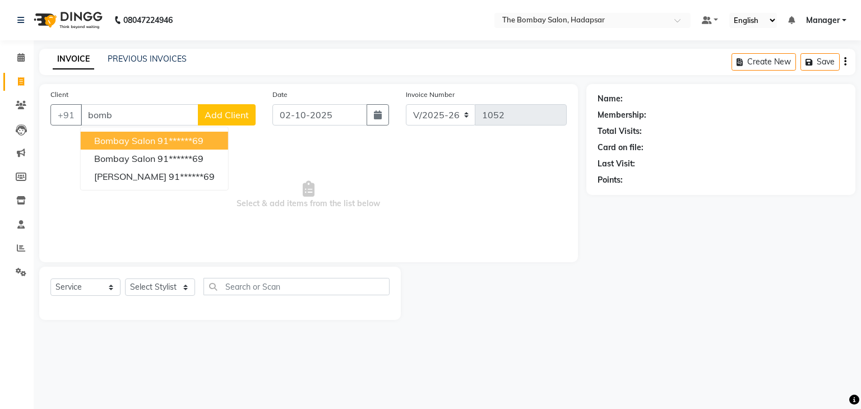
click at [173, 148] on button "bombay salon 91******69" at bounding box center [154, 141] width 147 height 18
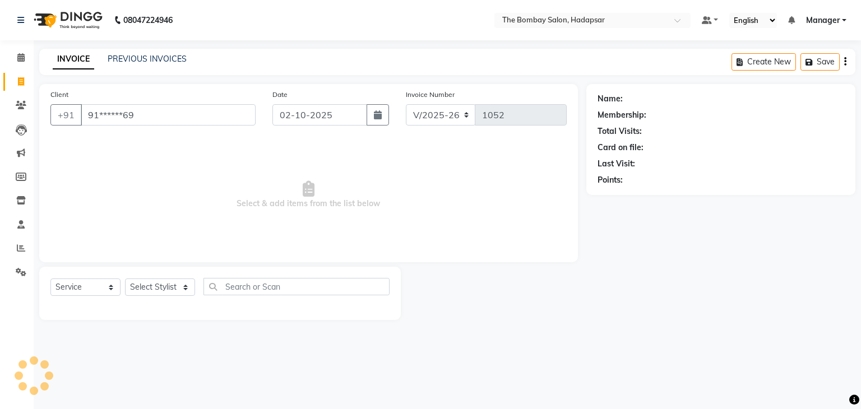
type input "91******69"
select select "1: Object"
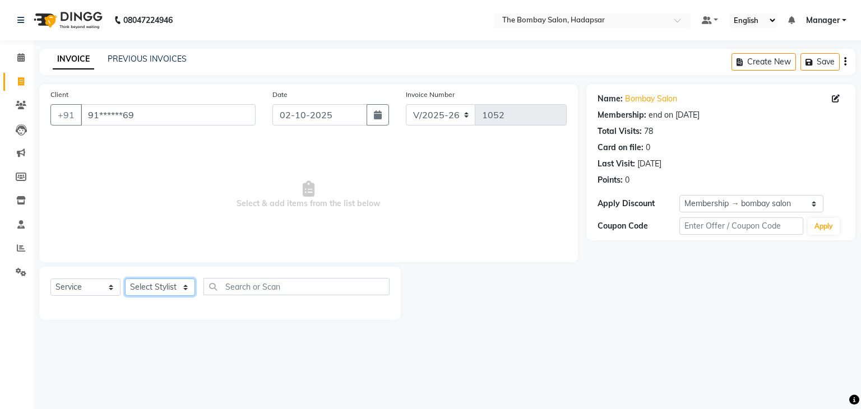
click at [168, 290] on select "Select Stylist AMRUTA Asif BHAGWANTU hasn KASIF Manager MOHINI MUKESH MUSARIK N…" at bounding box center [160, 286] width 70 height 17
select select "82049"
click at [125, 279] on select "Select Stylist AMRUTA Asif BHAGWANTU hasn KASIF Manager MOHINI MUKESH MUSARIK N…" at bounding box center [160, 286] width 70 height 17
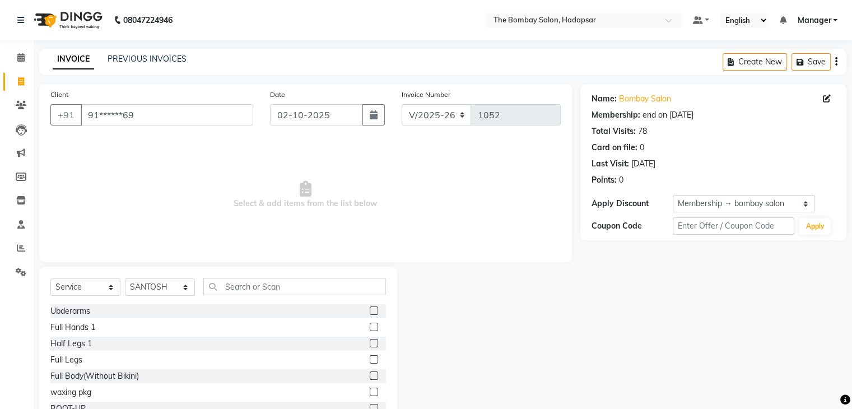
click at [236, 296] on div "Select Service Product Membership Package Voucher Prepaid Gift Card Select Styl…" at bounding box center [218, 291] width 336 height 26
click at [242, 277] on div "Select Service Product Membership Package Voucher Prepaid Gift Card Select Styl…" at bounding box center [218, 349] width 358 height 165
click at [243, 284] on input "text" at bounding box center [294, 286] width 183 height 17
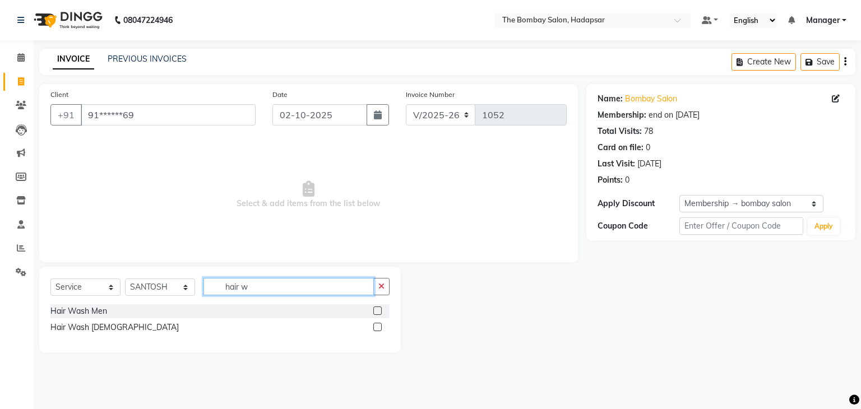
type input "hair w"
click at [375, 329] on label at bounding box center [377, 327] width 8 height 8
click at [375, 329] on input "checkbox" at bounding box center [376, 327] width 7 height 7
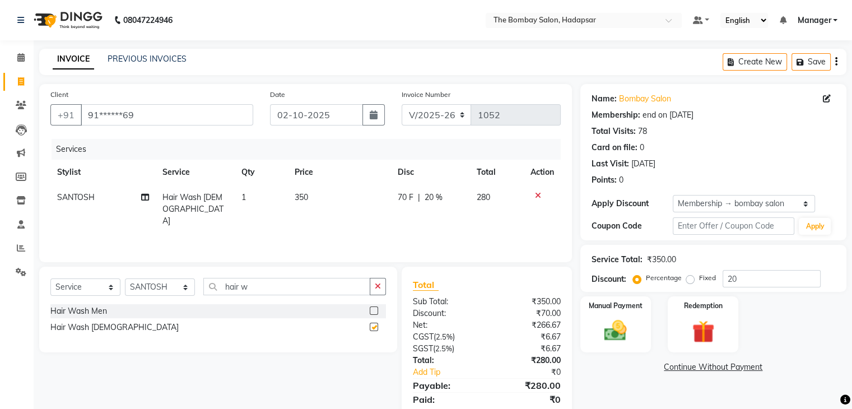
checkbox input "false"
click at [323, 203] on td "350" at bounding box center [338, 209] width 103 height 49
select select "82049"
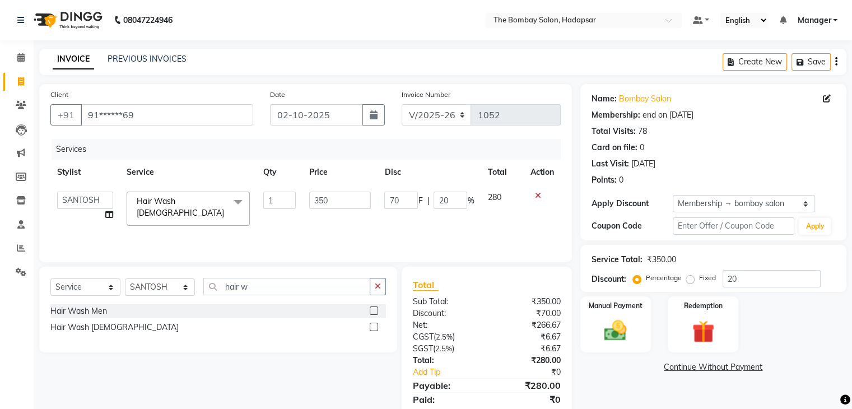
click at [323, 203] on input "350" at bounding box center [340, 200] width 62 height 17
type input "420"
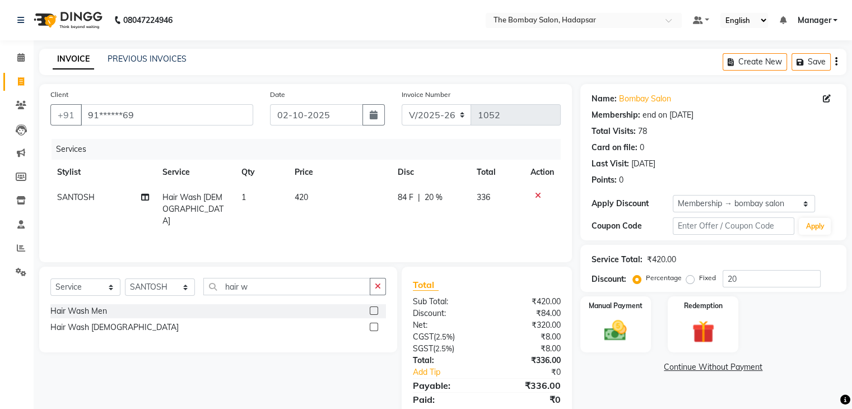
click at [411, 201] on span "84 F" at bounding box center [406, 198] width 16 height 12
select select "82049"
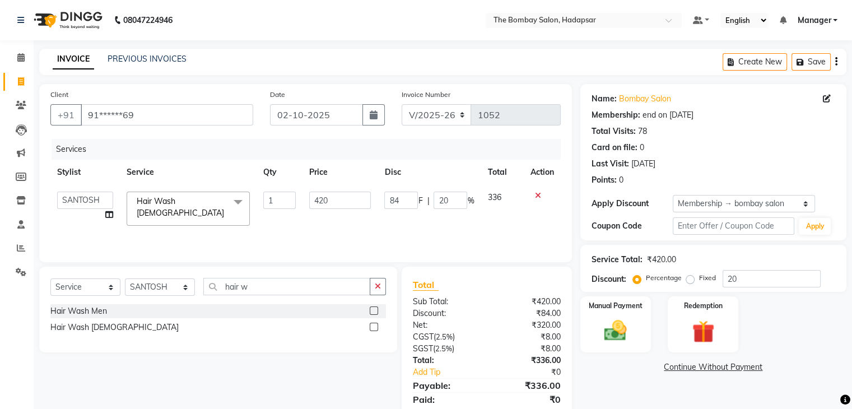
click at [411, 201] on input "84" at bounding box center [401, 200] width 34 height 17
click at [401, 236] on div "Services Stylist Service Qty Price Disc Total Action AMRUTA Asif BHAGWANTU hasn…" at bounding box center [305, 195] width 510 height 112
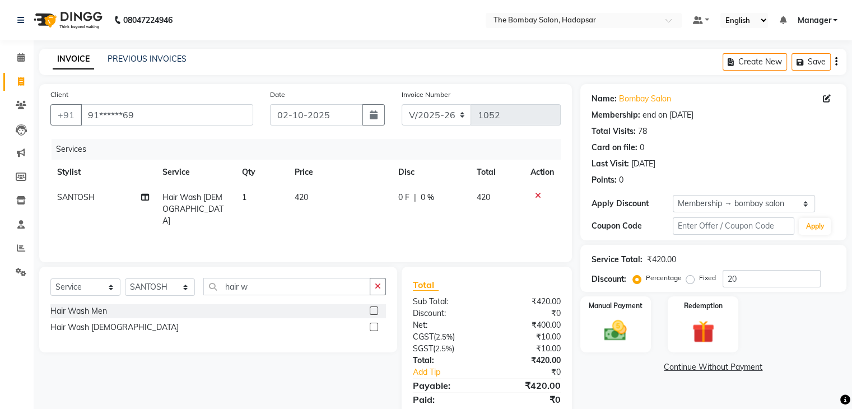
scroll to position [40, 0]
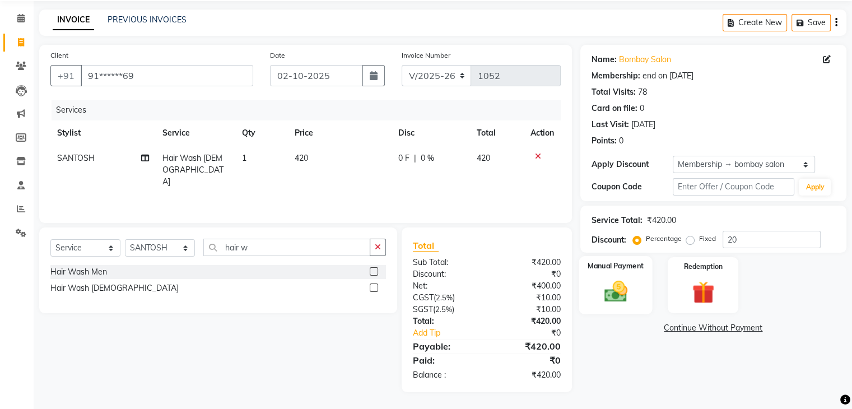
click at [633, 291] on img at bounding box center [616, 291] width 38 height 27
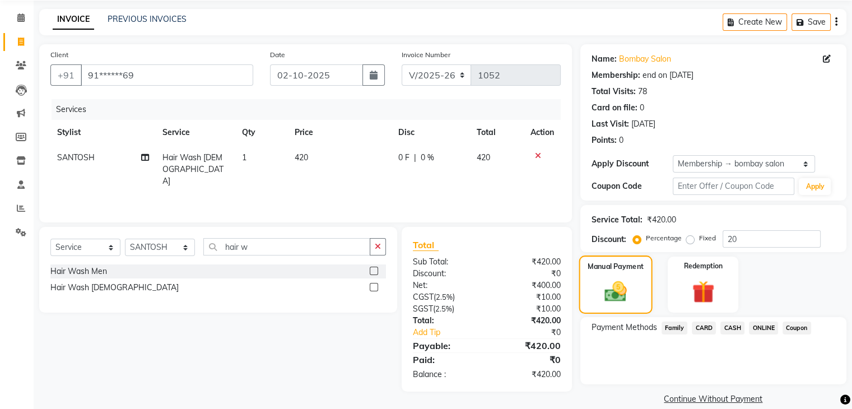
scroll to position [54, 0]
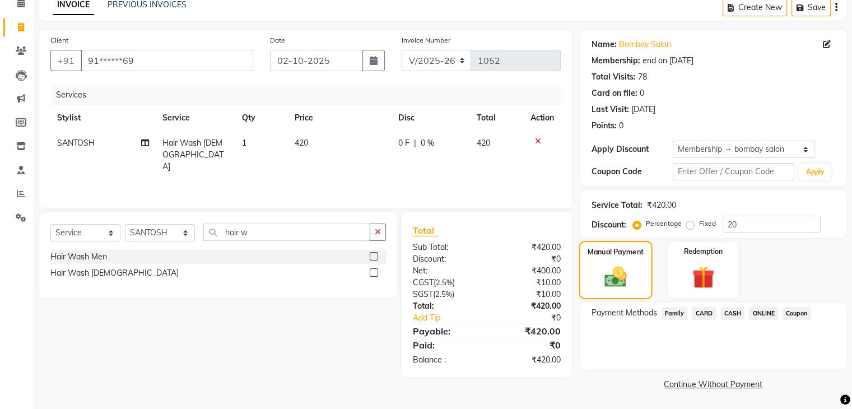
click at [633, 291] on div "Manual Payment" at bounding box center [615, 270] width 73 height 58
click at [703, 313] on span "CARD" at bounding box center [704, 313] width 24 height 13
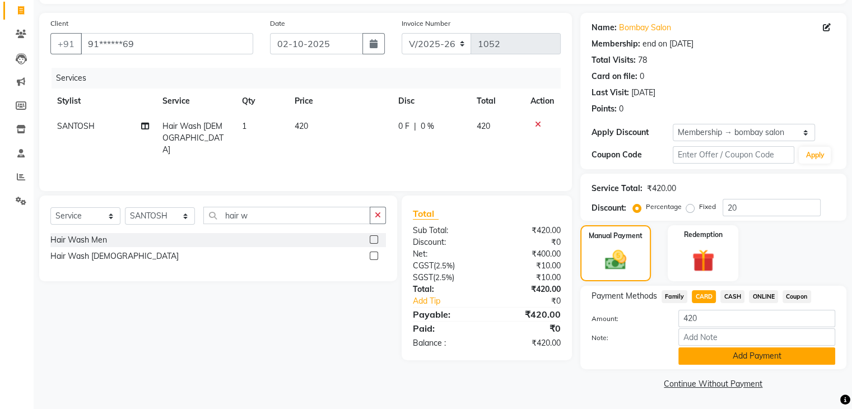
click at [696, 360] on button "Add Payment" at bounding box center [757, 355] width 157 height 17
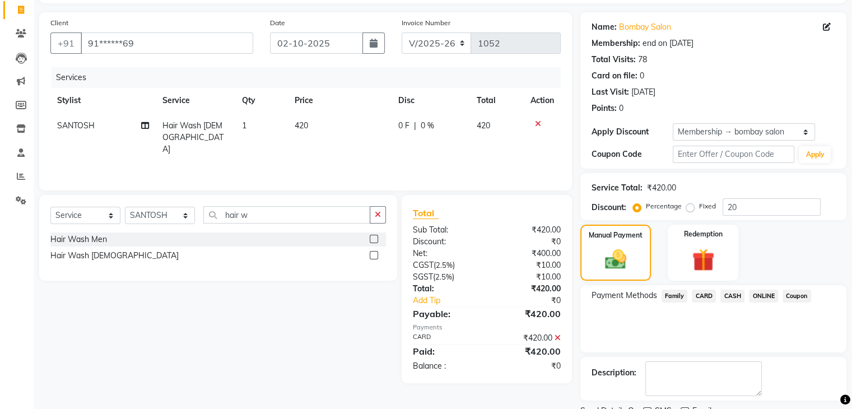
scroll to position [117, 0]
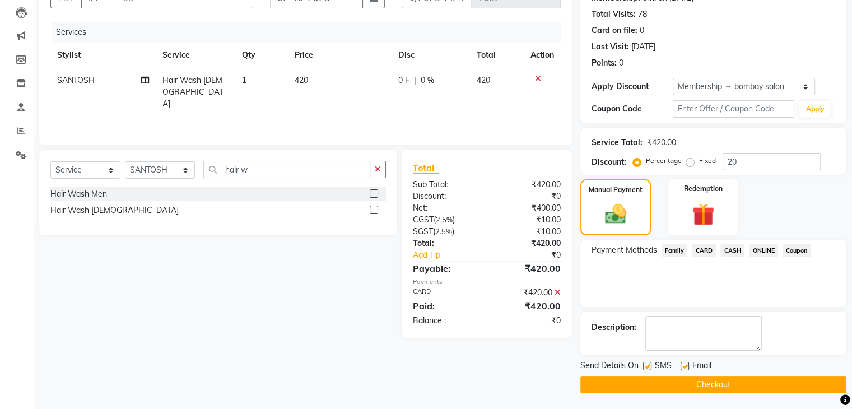
click at [690, 392] on button "Checkout" at bounding box center [713, 384] width 266 height 17
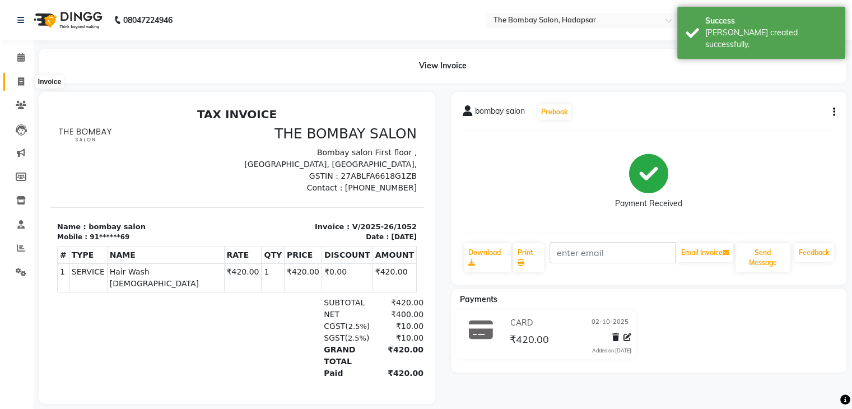
click at [25, 83] on span at bounding box center [21, 82] width 20 height 13
select select "8374"
select select "service"
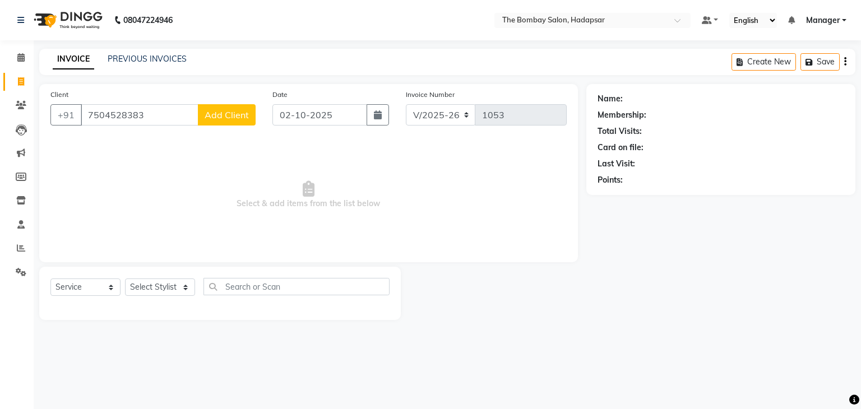
type input "7504528383"
click at [219, 115] on span "Add Client" at bounding box center [227, 114] width 44 height 11
select select "22"
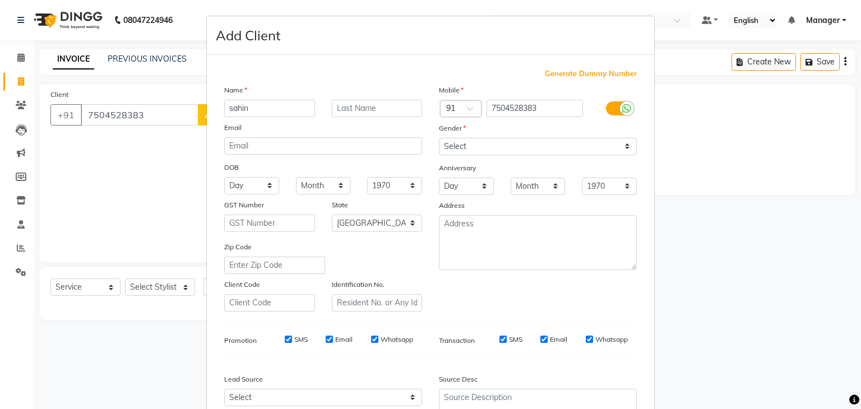
type input "sahin"
click at [484, 148] on select "Select Male Female Other Prefer Not To Say" at bounding box center [538, 146] width 198 height 17
select select "female"
click at [439, 138] on select "Select Male Female Other Prefer Not To Say" at bounding box center [538, 146] width 198 height 17
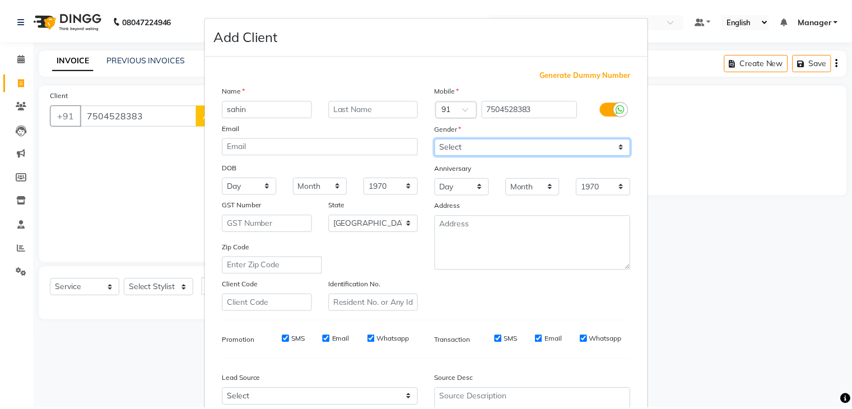
scroll to position [114, 0]
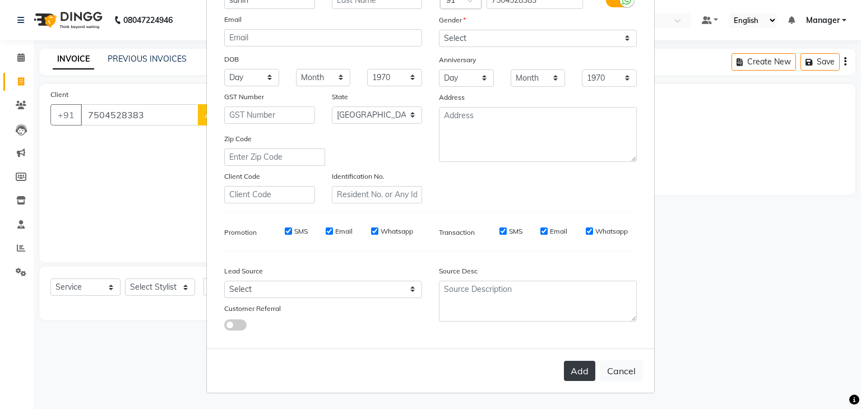
click at [580, 366] on button "Add" at bounding box center [579, 371] width 31 height 20
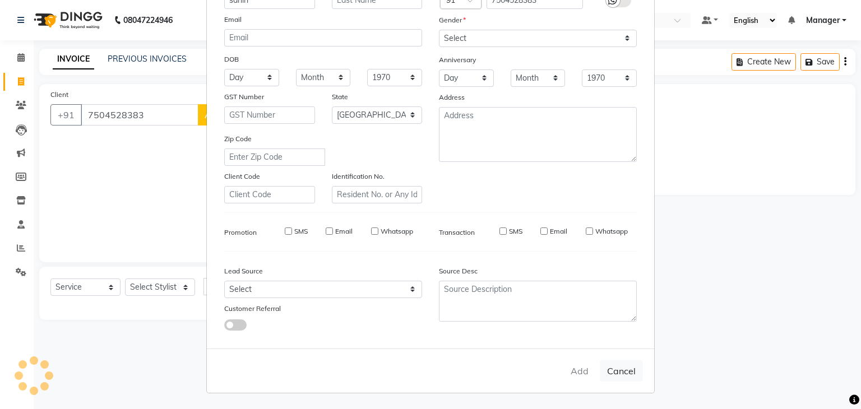
type input "75******83"
select select
select select "null"
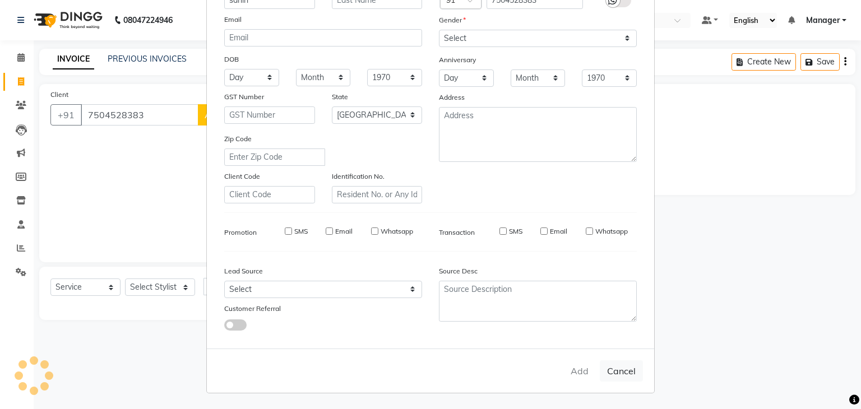
select select
checkbox input "false"
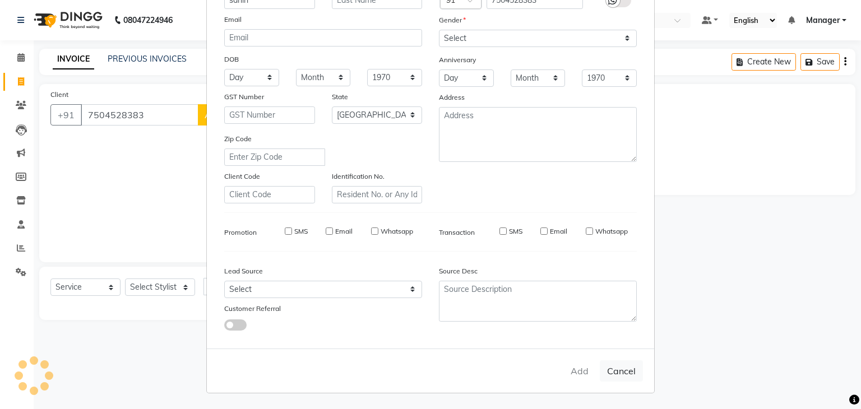
checkbox input "false"
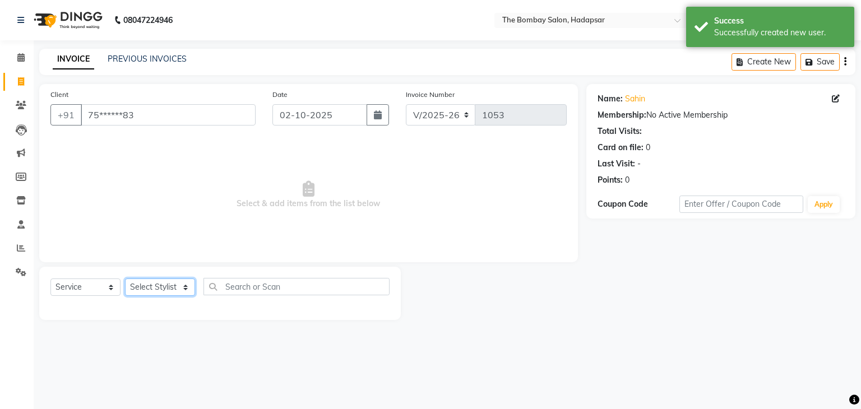
click at [169, 294] on select "Select Stylist AMRUTA Asif BHAGWANTU hasn KASIF Manager MOHINI MUKESH MUSARIK N…" at bounding box center [160, 286] width 70 height 17
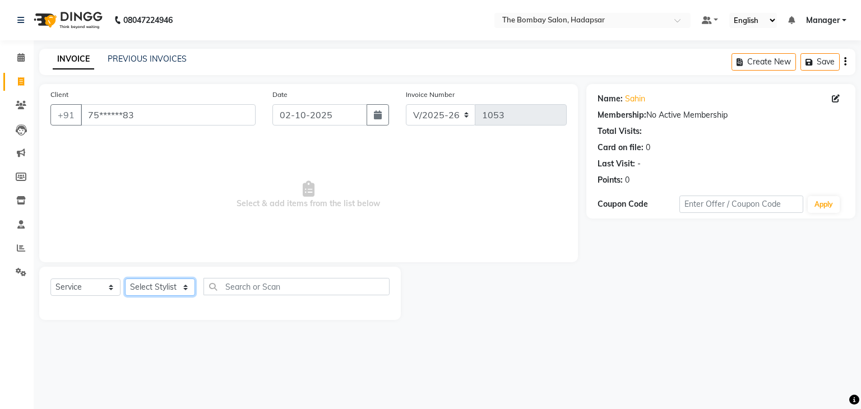
select select "88045"
click at [125, 279] on select "Select Stylist AMRUTA Asif BHAGWANTU hasn KASIF Manager MOHINI MUKESH MUSARIK N…" at bounding box center [160, 286] width 70 height 17
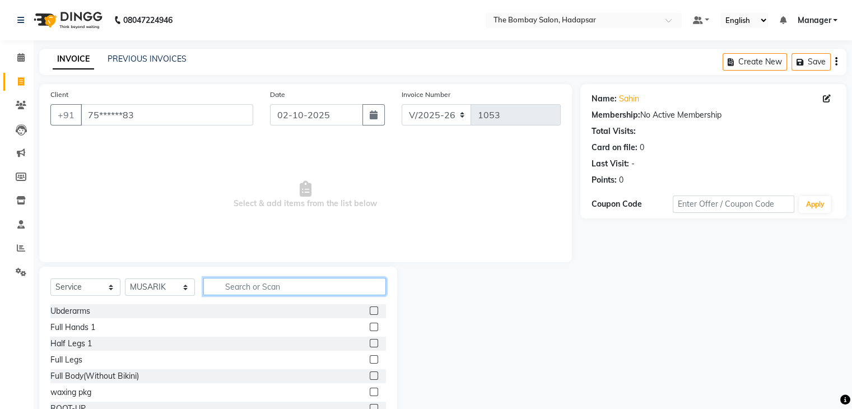
click at [262, 278] on input "text" at bounding box center [294, 286] width 183 height 17
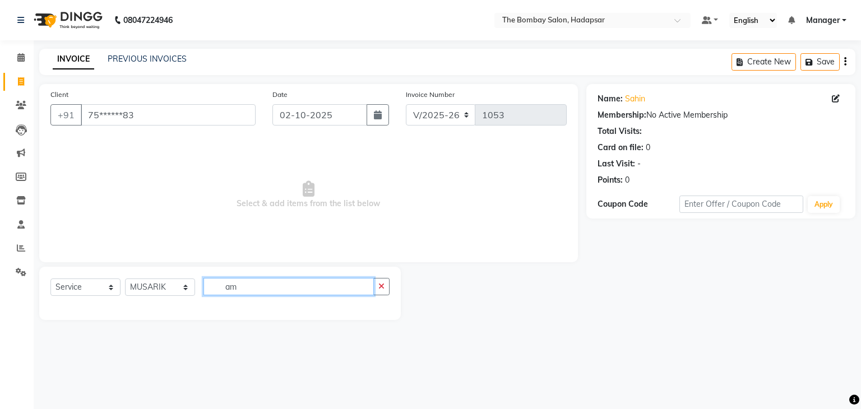
type input "a"
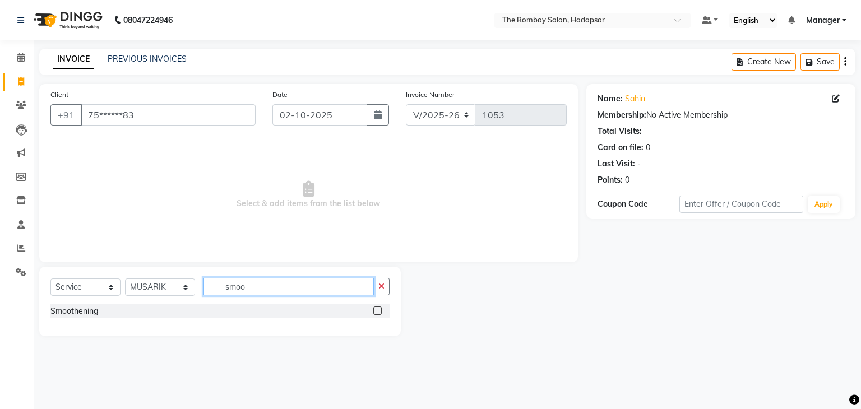
type input "smoo"
click at [378, 313] on label at bounding box center [377, 310] width 8 height 8
click at [378, 313] on input "checkbox" at bounding box center [376, 311] width 7 height 7
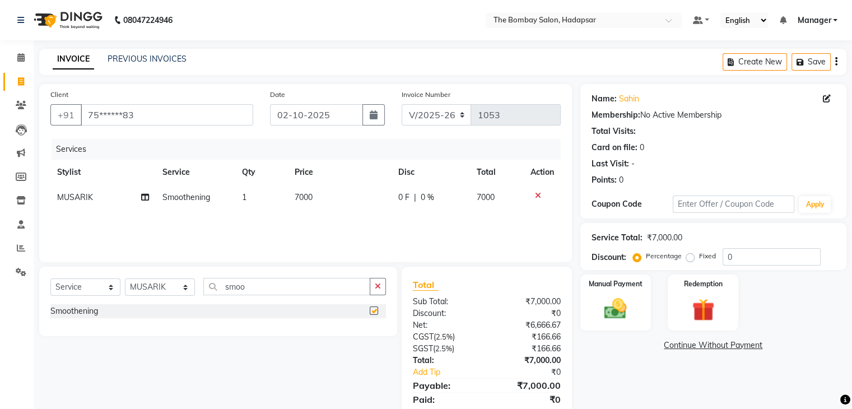
checkbox input "false"
click at [346, 208] on td "7000" at bounding box center [340, 197] width 104 height 25
select select "88045"
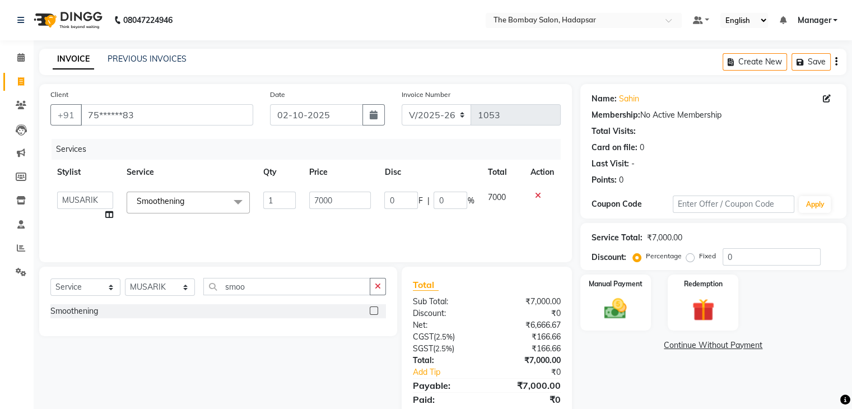
click at [346, 208] on input "7000" at bounding box center [340, 200] width 62 height 17
type input "9450"
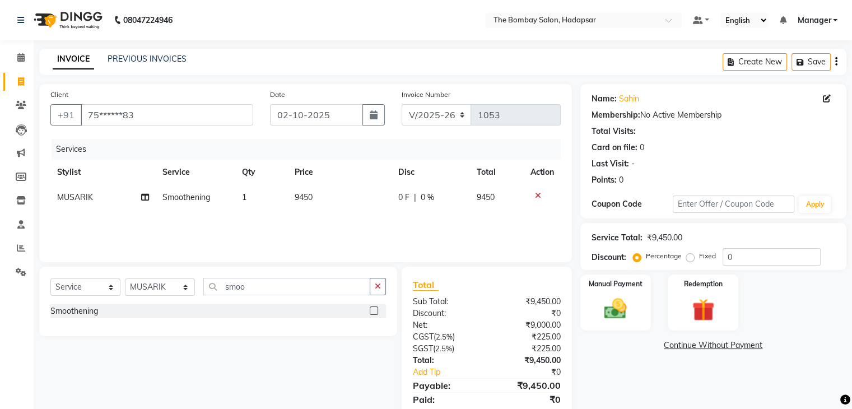
click at [361, 230] on div "Services Stylist Service Qty Price Disc Total Action MUSARIK Smoothening 1 9450…" at bounding box center [305, 195] width 510 height 112
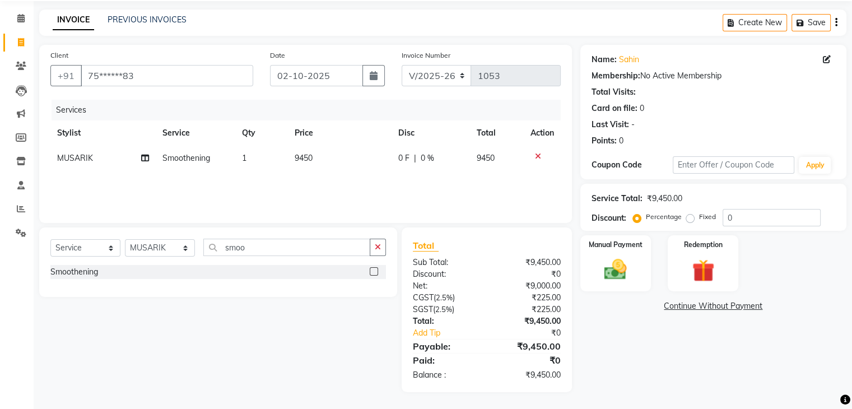
scroll to position [39, 0]
click at [624, 273] on img at bounding box center [616, 270] width 38 height 27
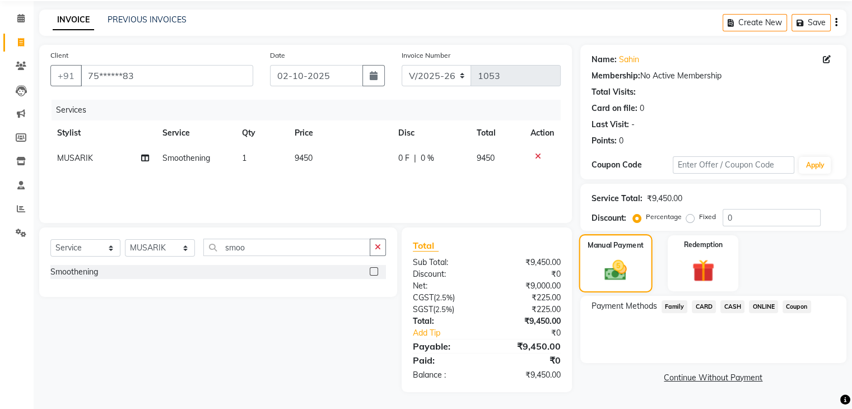
scroll to position [40, 0]
click at [768, 305] on span "ONLINE" at bounding box center [763, 306] width 29 height 13
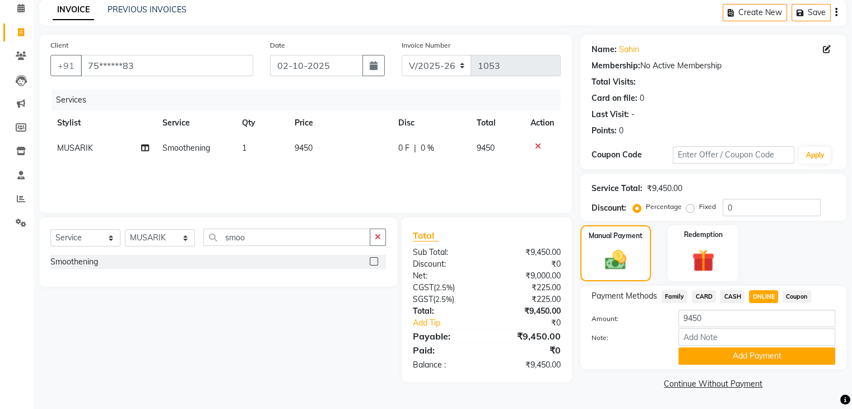
scroll to position [49, 0]
click at [760, 356] on button "Add Payment" at bounding box center [757, 355] width 157 height 17
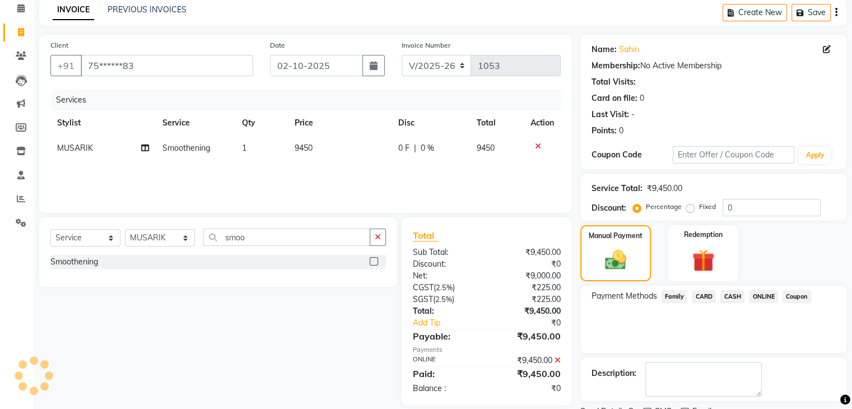
scroll to position [96, 0]
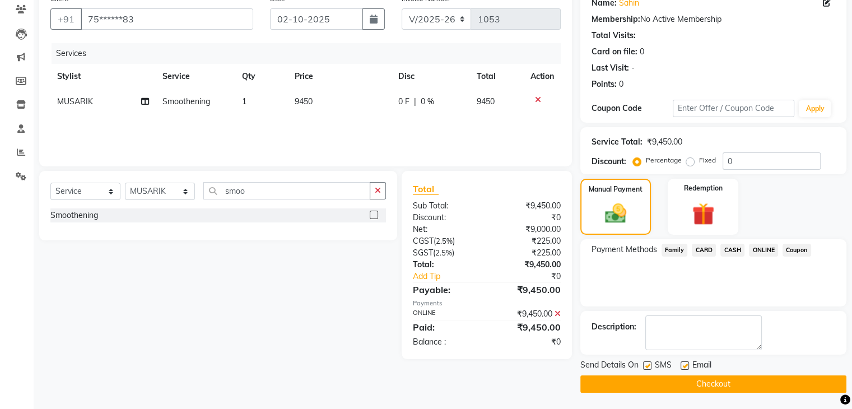
click at [747, 383] on button "Checkout" at bounding box center [713, 383] width 266 height 17
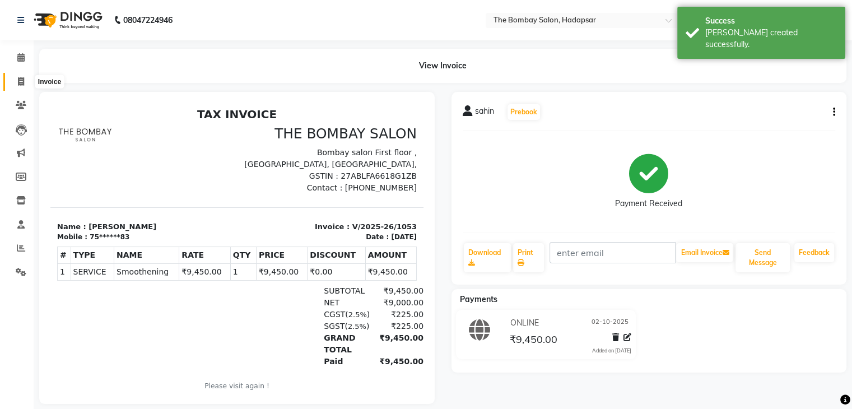
click at [18, 86] on icon at bounding box center [21, 81] width 6 height 8
select select "service"
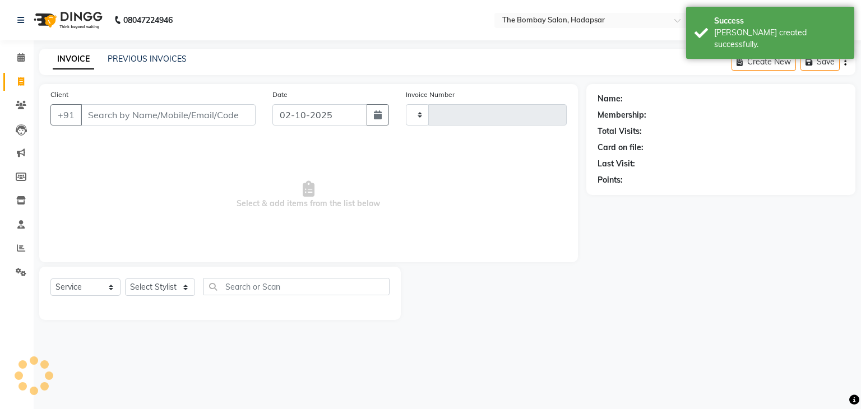
type input "1054"
select select "8374"
click at [176, 59] on link "PREVIOUS INVOICES" at bounding box center [147, 59] width 79 height 10
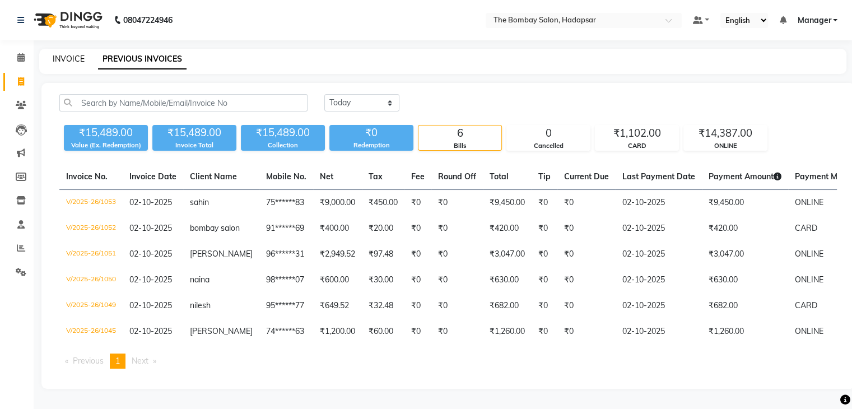
click at [63, 57] on link "INVOICE" at bounding box center [69, 59] width 32 height 10
select select "service"
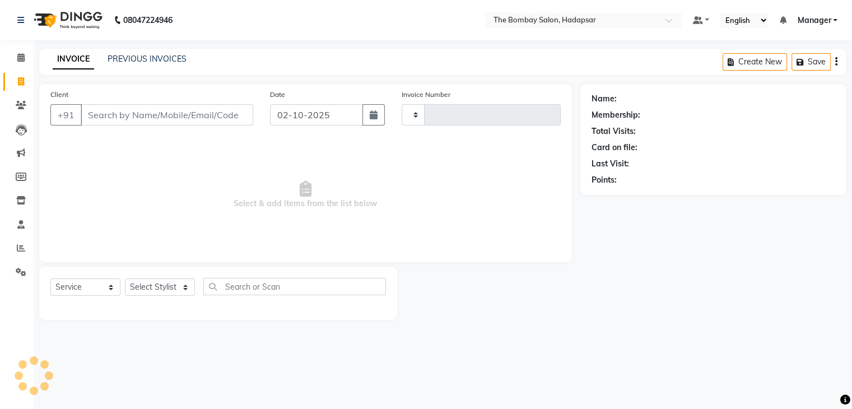
type input "1054"
select select "8374"
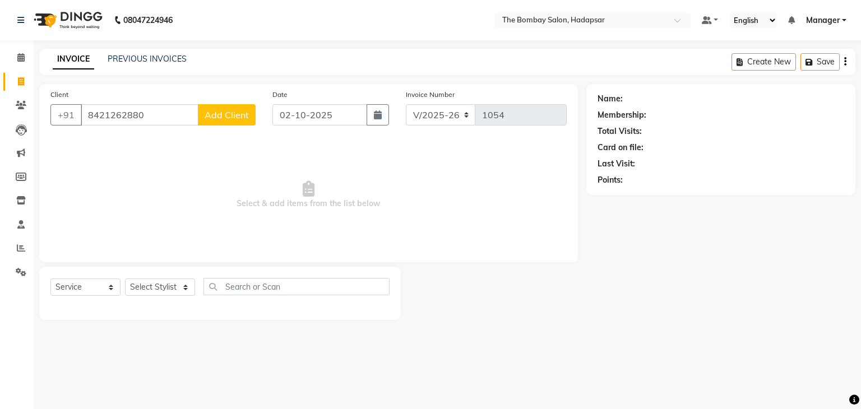
type input "8421262880"
click at [236, 131] on div "Client +91 8421262880 Add Client" at bounding box center [153, 112] width 222 height 46
click at [235, 122] on button "Add Client" at bounding box center [227, 114] width 58 height 21
select select "22"
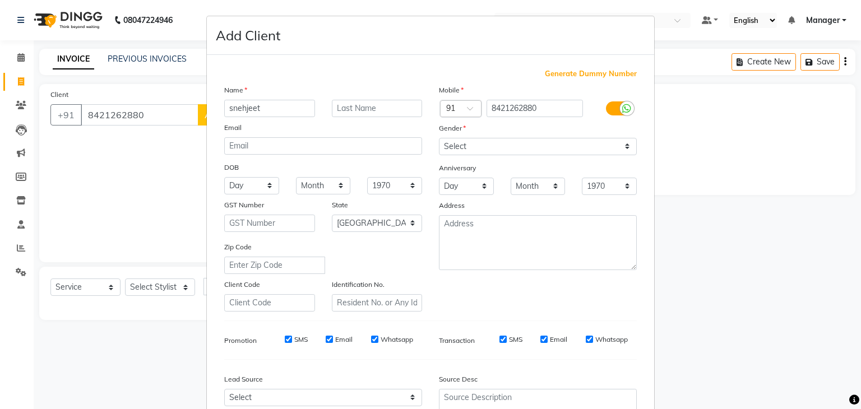
type input "snehjeet"
drag, startPoint x: 475, startPoint y: 144, endPoint x: 473, endPoint y: 199, distance: 54.9
click at [473, 199] on div "Mobile Country Code × 91 8421262880 Gender Select Male Female Other Prefer Not …" at bounding box center [537, 197] width 215 height 227
select select "female"
click at [439, 138] on select "Select Male Female Other Prefer Not To Say" at bounding box center [538, 146] width 198 height 17
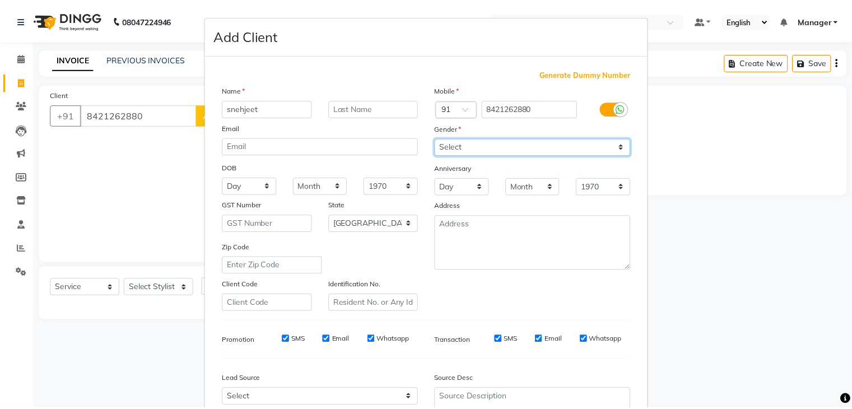
scroll to position [114, 0]
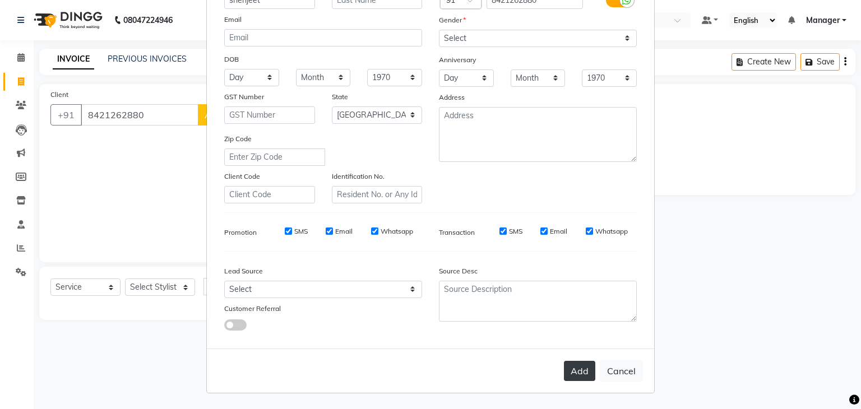
click at [576, 379] on button "Add" at bounding box center [579, 371] width 31 height 20
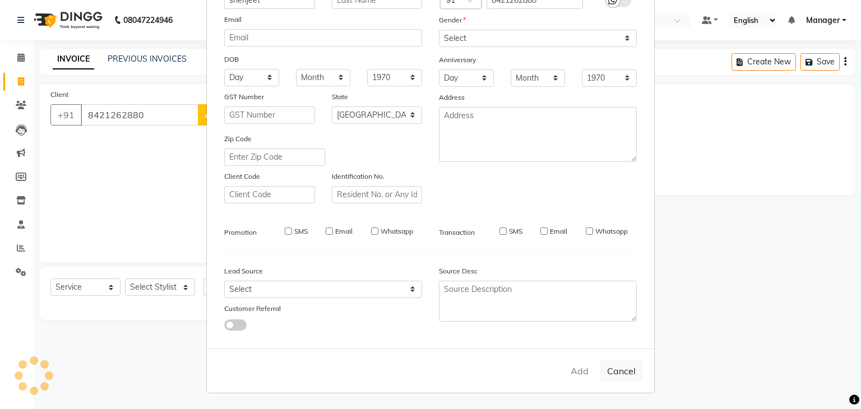
type input "84******80"
select select
select select "null"
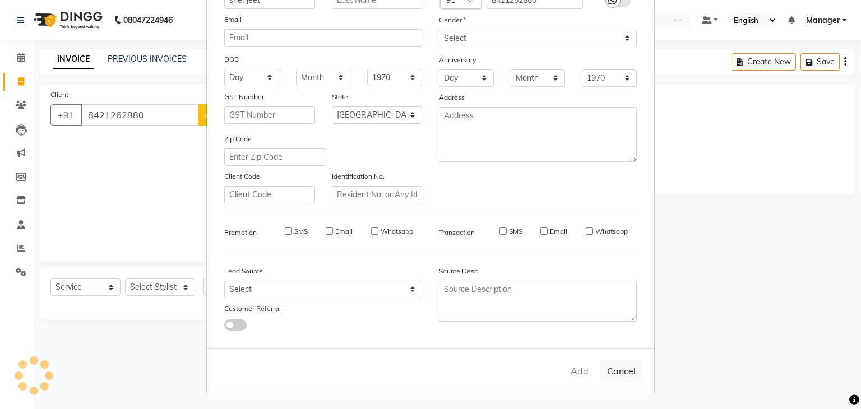
select select
checkbox input "false"
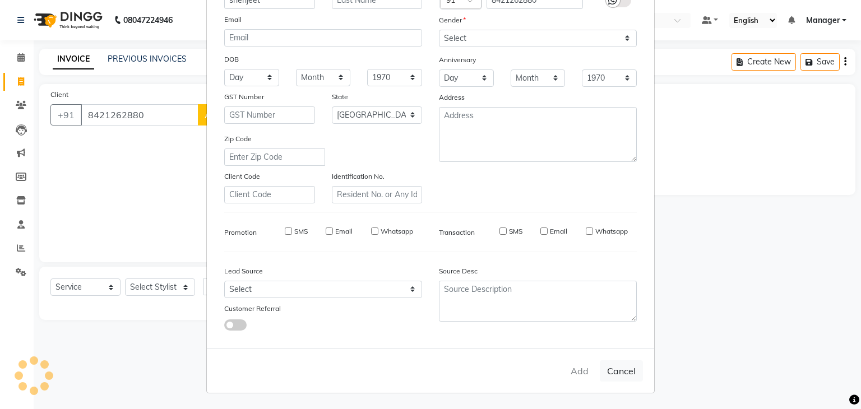
checkbox input "false"
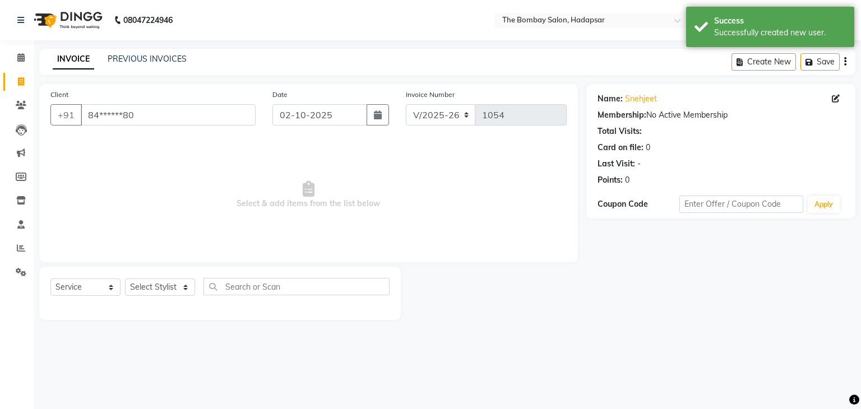
click at [175, 278] on div "Select Service Product Membership Package Voucher Prepaid Gift Card Select Styl…" at bounding box center [219, 291] width 339 height 26
click at [173, 285] on select "Select Stylist AMRUTA Asif BHAGWANTU hasn KASIF Manager MOHINI MUKESH MUSARIK N…" at bounding box center [160, 286] width 70 height 17
select select "88044"
click at [125, 279] on select "Select Stylist AMRUTA Asif BHAGWANTU hasn KASIF Manager MOHINI MUKESH MUSARIK N…" at bounding box center [160, 286] width 70 height 17
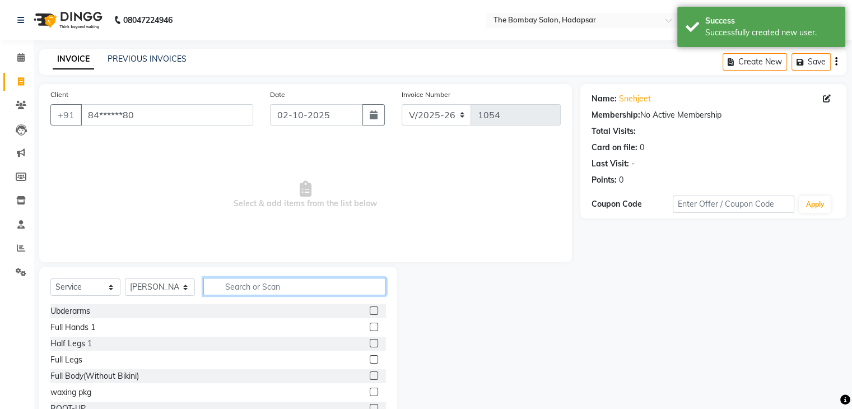
click at [267, 285] on input "text" at bounding box center [294, 286] width 183 height 17
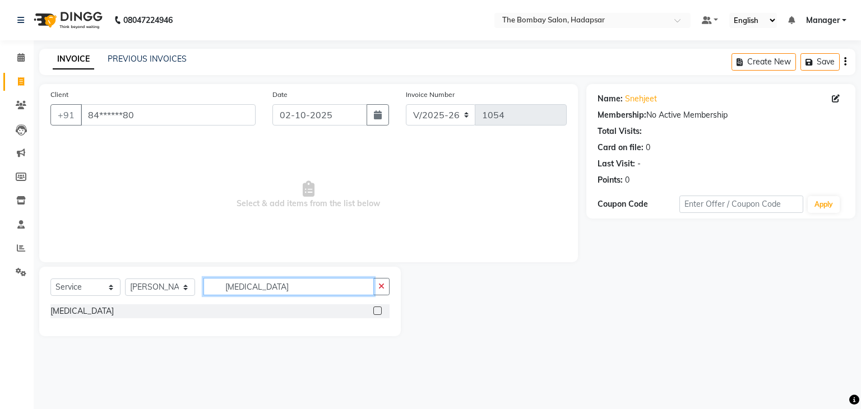
type input "botox"
click at [377, 309] on label at bounding box center [377, 310] width 8 height 8
click at [377, 309] on input "checkbox" at bounding box center [376, 311] width 7 height 7
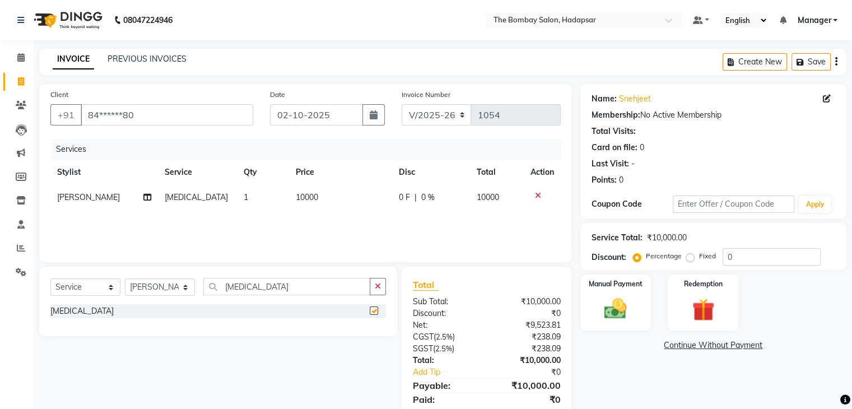
checkbox input "false"
click at [326, 196] on td "10000" at bounding box center [340, 197] width 103 height 25
select select "88044"
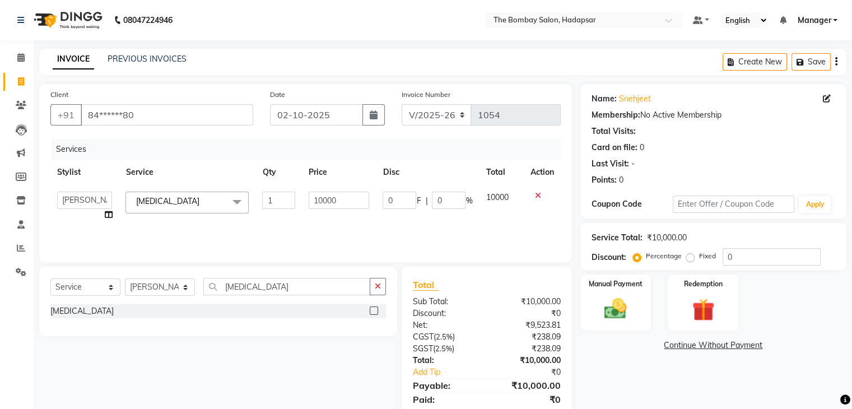
click at [326, 196] on input "10000" at bounding box center [339, 200] width 61 height 17
type input "7350"
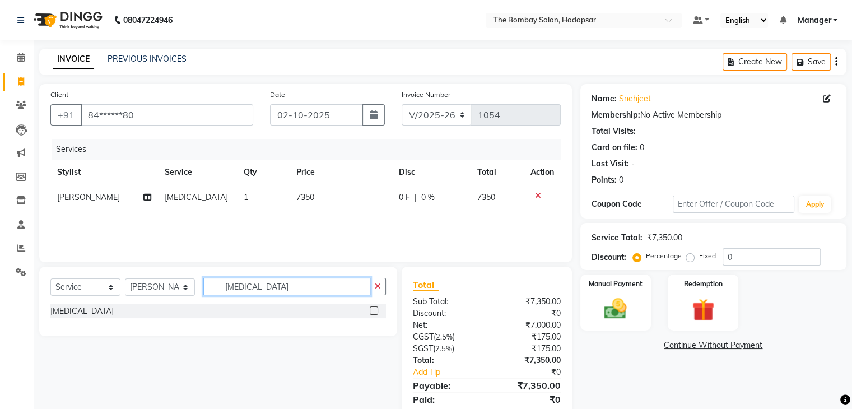
click at [258, 289] on input "botox" at bounding box center [286, 286] width 167 height 17
type input "b"
type input "high"
click at [372, 312] on label at bounding box center [374, 310] width 8 height 8
click at [372, 312] on input "checkbox" at bounding box center [373, 311] width 7 height 7
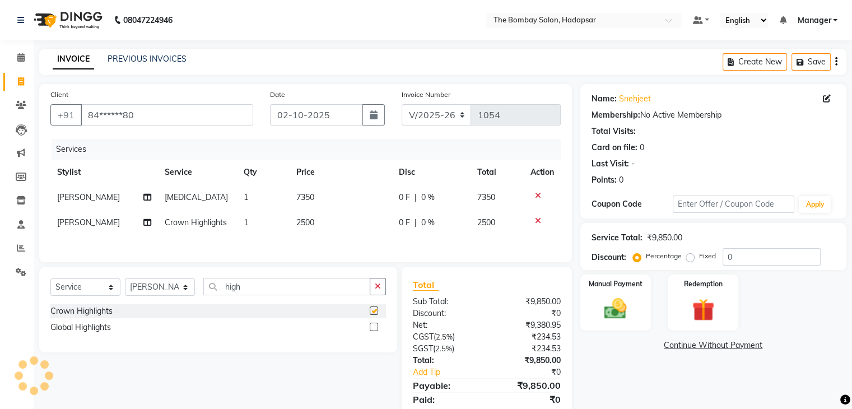
checkbox input "false"
click at [318, 226] on td "2500" at bounding box center [341, 222] width 103 height 25
select select "88044"
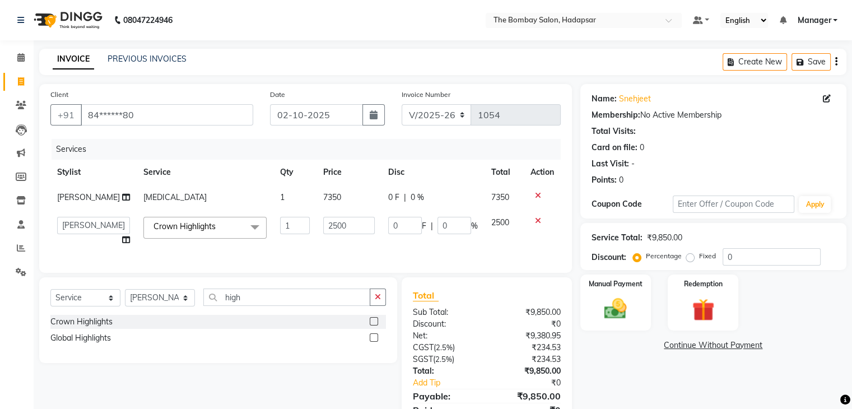
click at [323, 226] on input "2500" at bounding box center [349, 225] width 52 height 17
type input "3657"
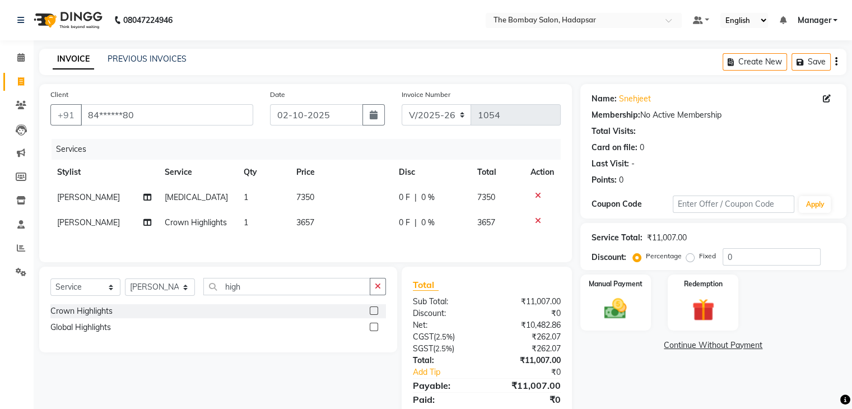
click at [281, 238] on div "Services Stylist Service Qty Price Disc Total Action RASHID Botox 1 7350 0 F | …" at bounding box center [305, 195] width 510 height 112
click at [330, 220] on td "3657" at bounding box center [341, 222] width 103 height 25
select select "88044"
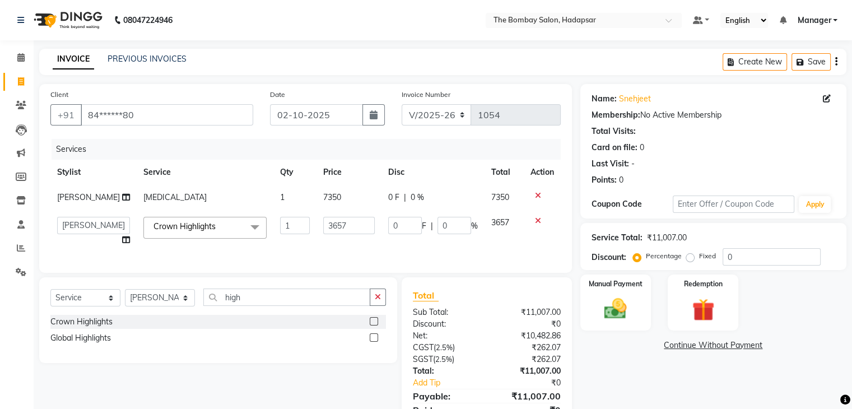
click at [330, 220] on input "3657" at bounding box center [349, 225] width 52 height 17
click at [337, 223] on input "367" at bounding box center [349, 225] width 52 height 17
type input "3675"
click at [77, 304] on div "Select Service Product Membership Package Voucher Prepaid Gift Card Select Styl…" at bounding box center [218, 302] width 336 height 26
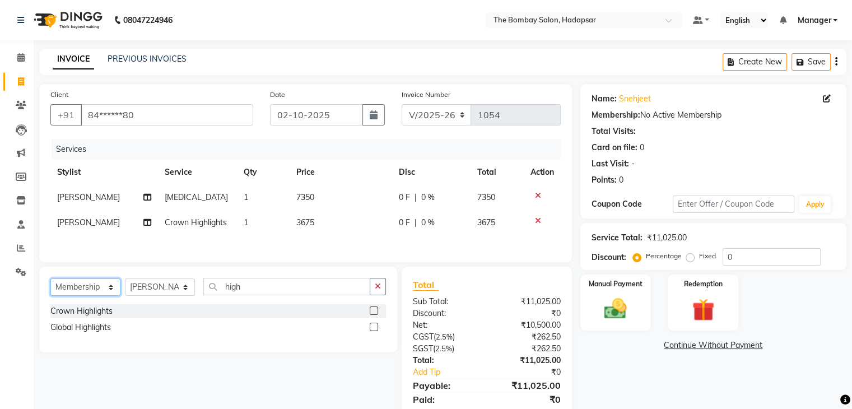
click at [50, 281] on select "Select Service Product Membership Package Voucher Prepaid Gift Card" at bounding box center [85, 286] width 70 height 17
click at [372, 309] on label at bounding box center [374, 310] width 8 height 8
click at [372, 309] on input "checkbox" at bounding box center [373, 311] width 7 height 7
select select "select"
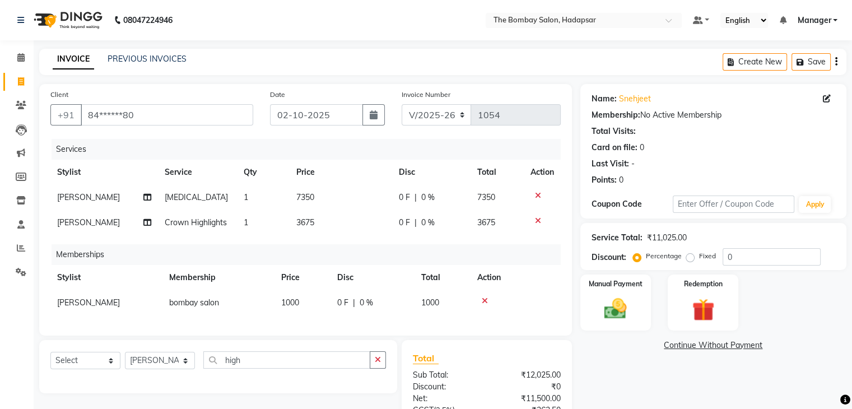
scroll to position [122, 0]
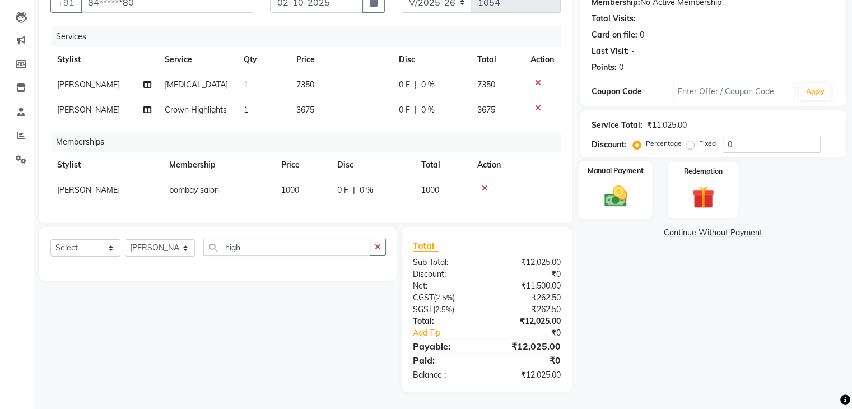
click at [632, 184] on img at bounding box center [616, 196] width 38 height 27
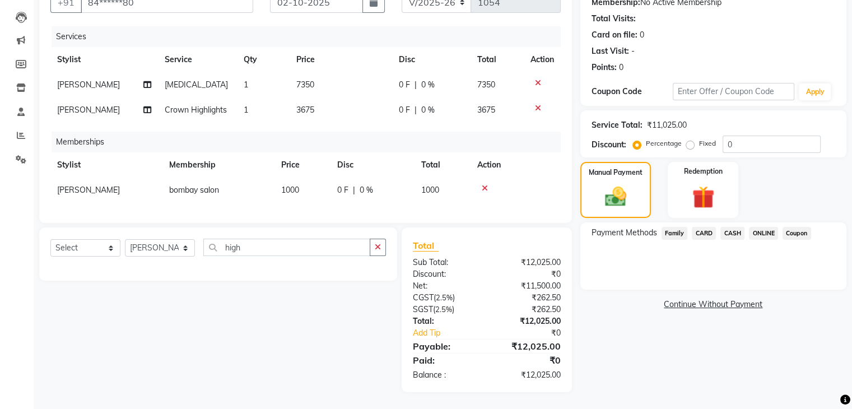
click at [753, 227] on span "ONLINE" at bounding box center [763, 233] width 29 height 13
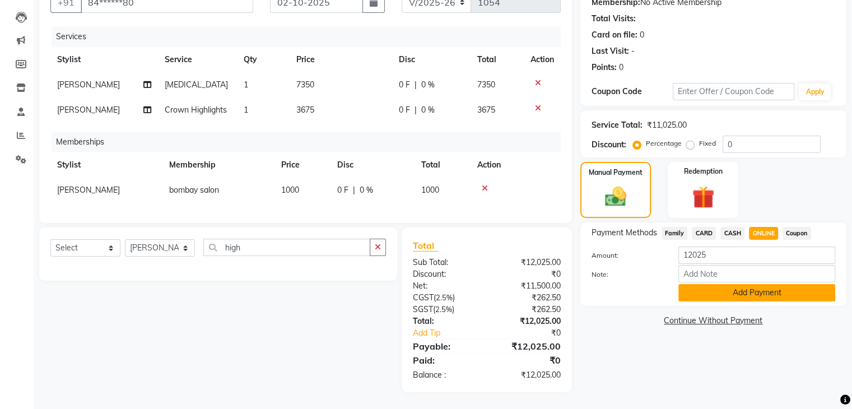
click at [733, 284] on button "Add Payment" at bounding box center [757, 292] width 157 height 17
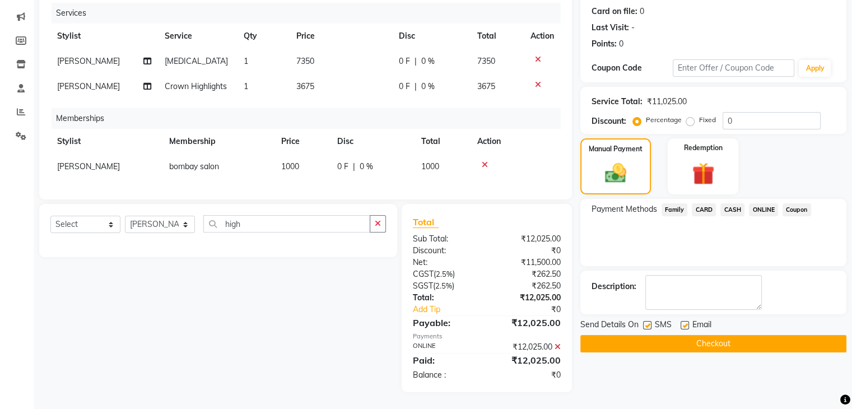
click at [715, 335] on button "Checkout" at bounding box center [713, 343] width 266 height 17
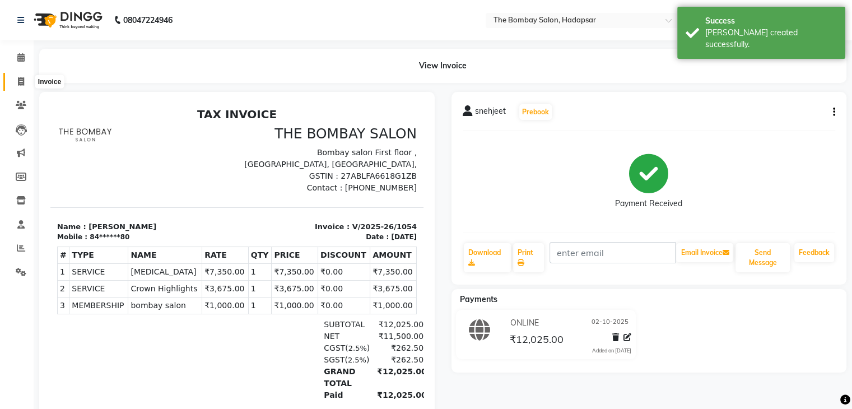
click at [18, 79] on icon at bounding box center [21, 81] width 6 height 8
select select "8374"
select select "service"
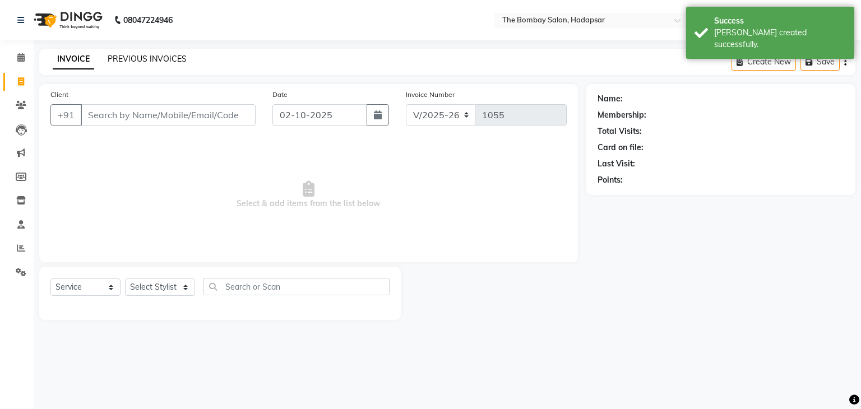
click at [159, 57] on link "PREVIOUS INVOICES" at bounding box center [147, 59] width 79 height 10
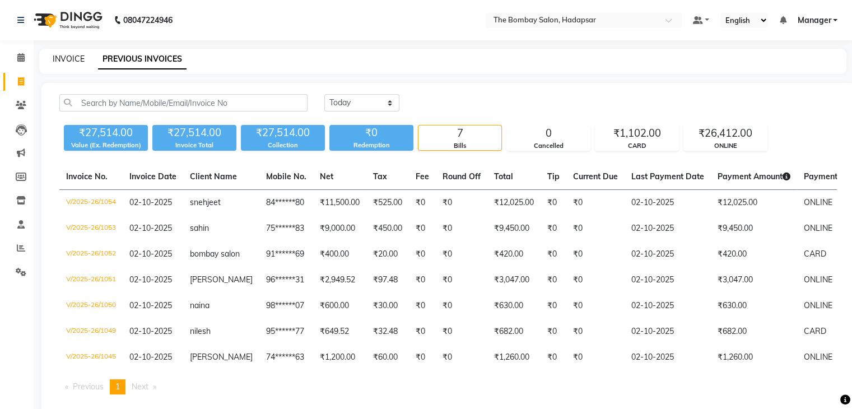
click at [64, 59] on link "INVOICE" at bounding box center [69, 59] width 32 height 10
select select "8374"
select select "service"
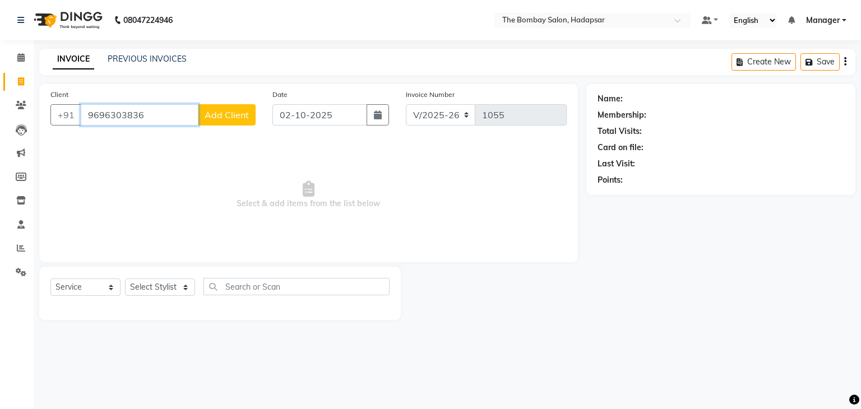
type input "9696303836"
click at [149, 65] on div "INVOICE PREVIOUS INVOICES" at bounding box center [119, 59] width 161 height 13
click at [151, 59] on link "PREVIOUS INVOICES" at bounding box center [147, 59] width 79 height 10
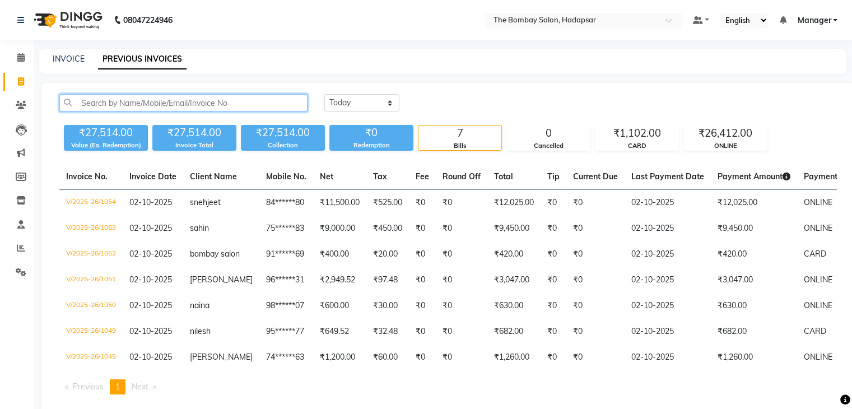
click at [249, 109] on input "text" at bounding box center [183, 102] width 248 height 17
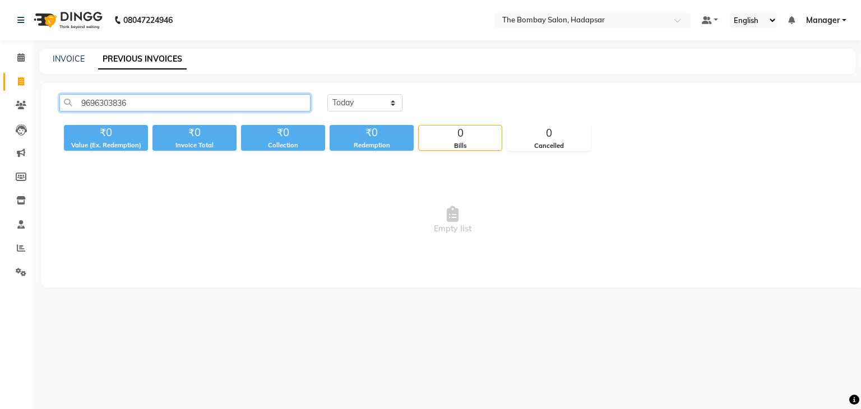
type input "9696303836"
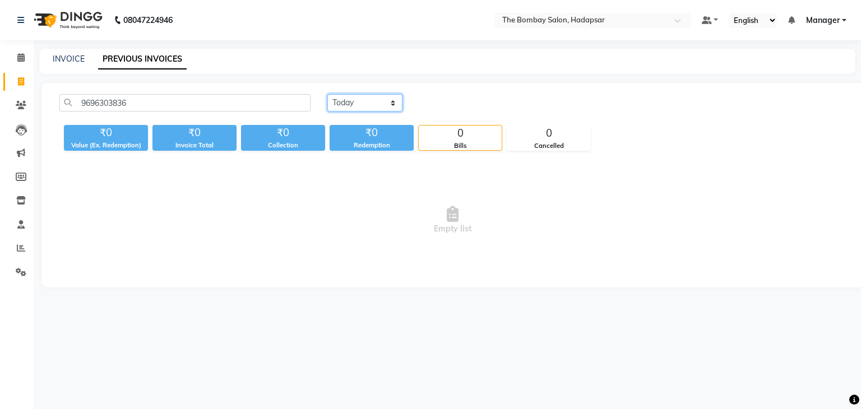
click at [380, 104] on select "Today Yesterday Custom Range" at bounding box center [364, 102] width 75 height 17
select select "range"
click at [327, 94] on select "Today Yesterday Custom Range" at bounding box center [364, 102] width 75 height 17
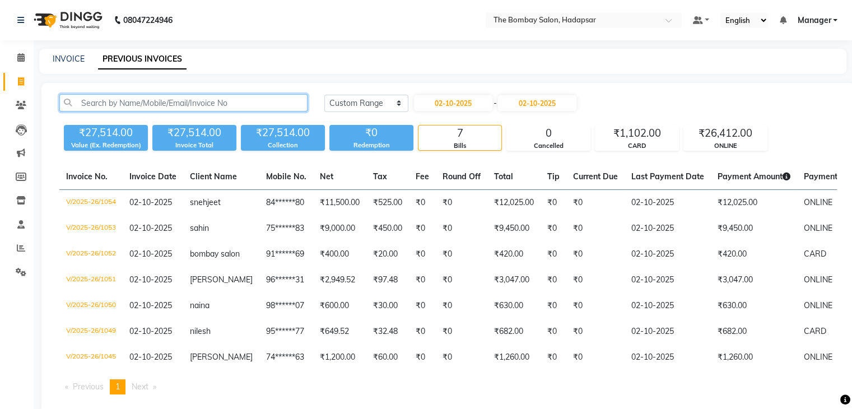
click at [241, 106] on input "text" at bounding box center [183, 102] width 248 height 17
click at [338, 89] on div "Today Yesterday Custom Range 02-10-2025 - 02-10-2025 ₹27,514.00 Value (Ex. Rede…" at bounding box center [448, 249] width 814 height 332
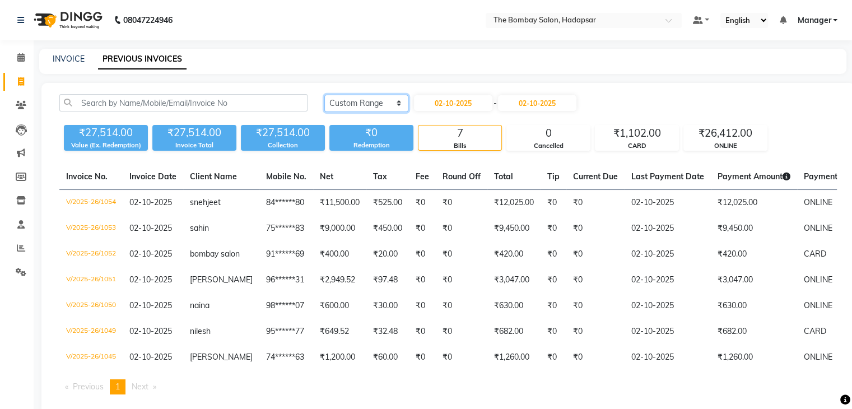
click at [345, 99] on select "Today Yesterday Custom Range" at bounding box center [366, 103] width 84 height 17
click at [324, 95] on select "Today Yesterday Custom Range" at bounding box center [366, 103] width 84 height 17
